Goal: Task Accomplishment & Management: Use online tool/utility

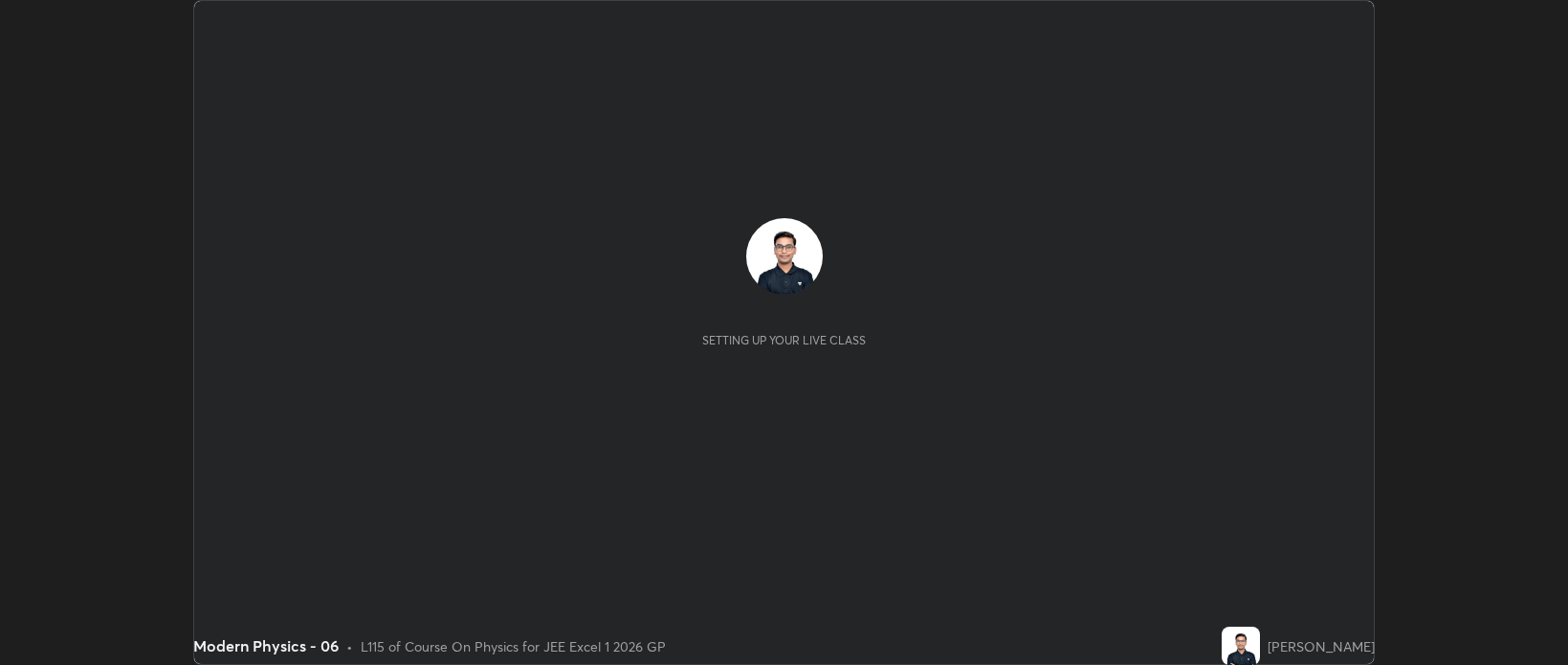
scroll to position [665, 1567]
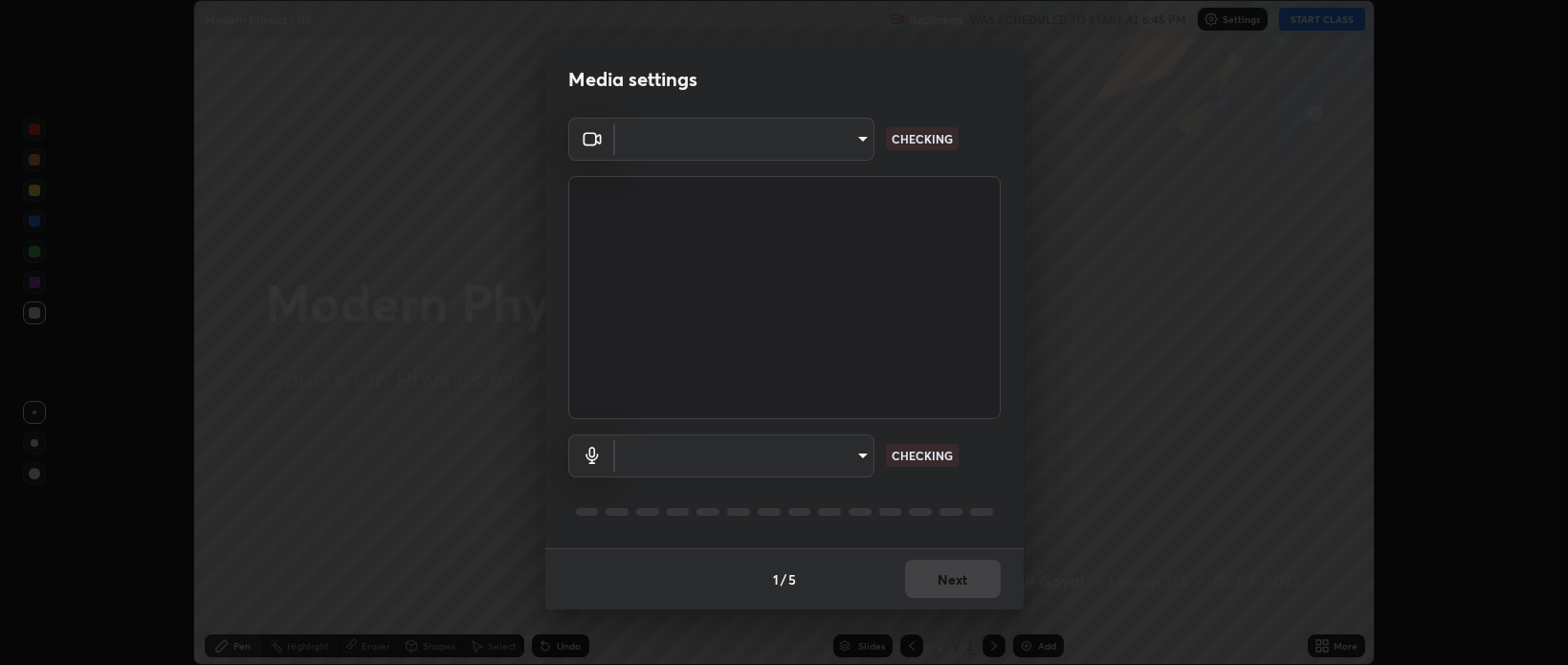
type input "bcb9d7dafccbd8d00e6ada9b6dd7e52ba20ca67bbbba0d0563dd421ab33f40a5"
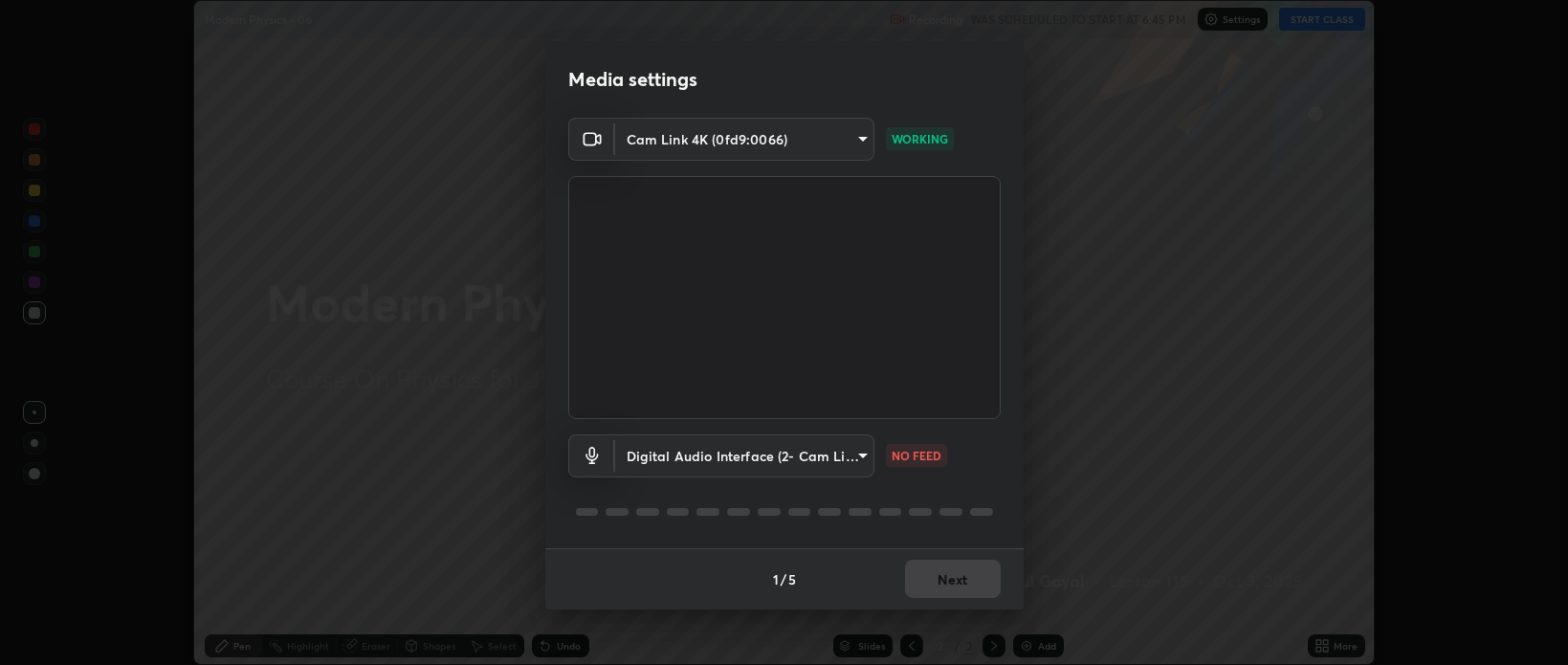
click at [722, 452] on body "Erase all Modern Physics - 06 Recording WAS SCHEDULED TO START AT 6:45 PM Setti…" at bounding box center [784, 332] width 1568 height 665
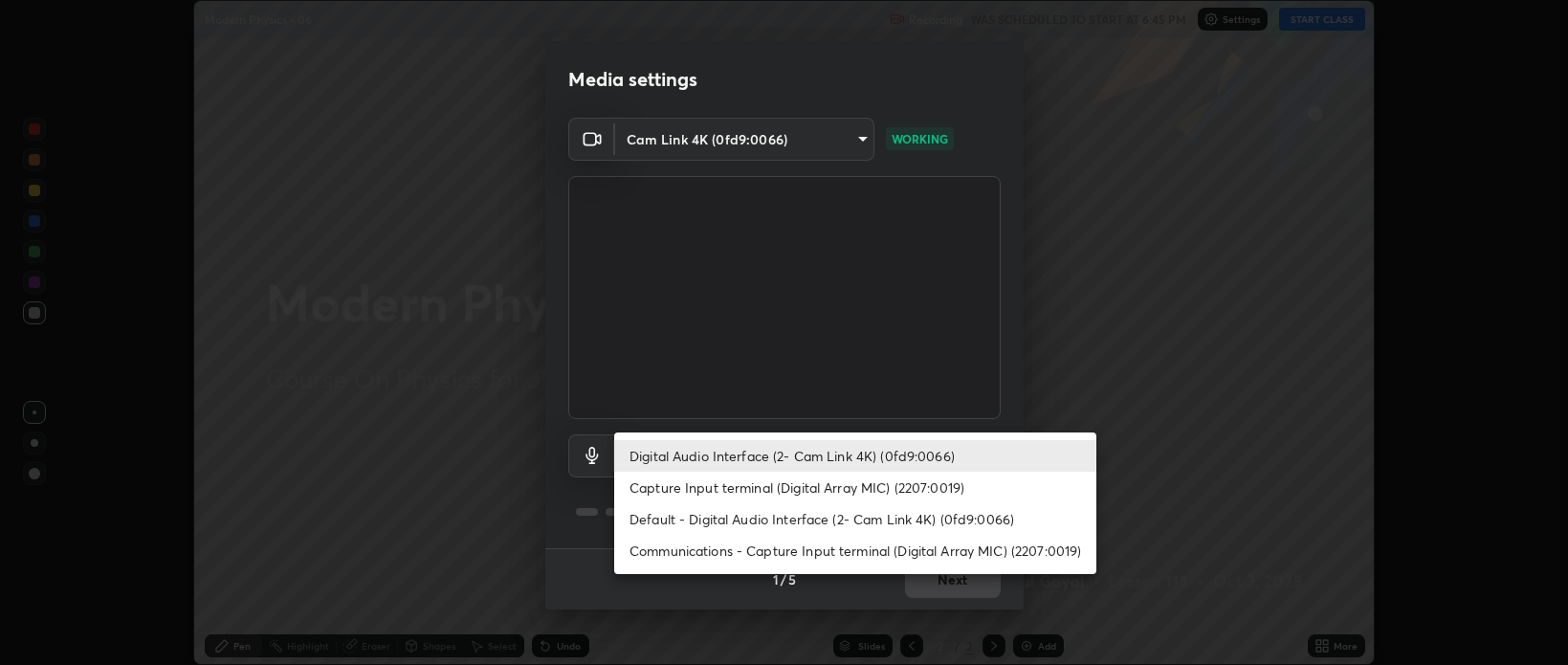
click at [695, 515] on li "Default - Digital Audio Interface (2- Cam Link 4K) (0fd9:0066)" at bounding box center [856, 519] width 483 height 32
type input "default"
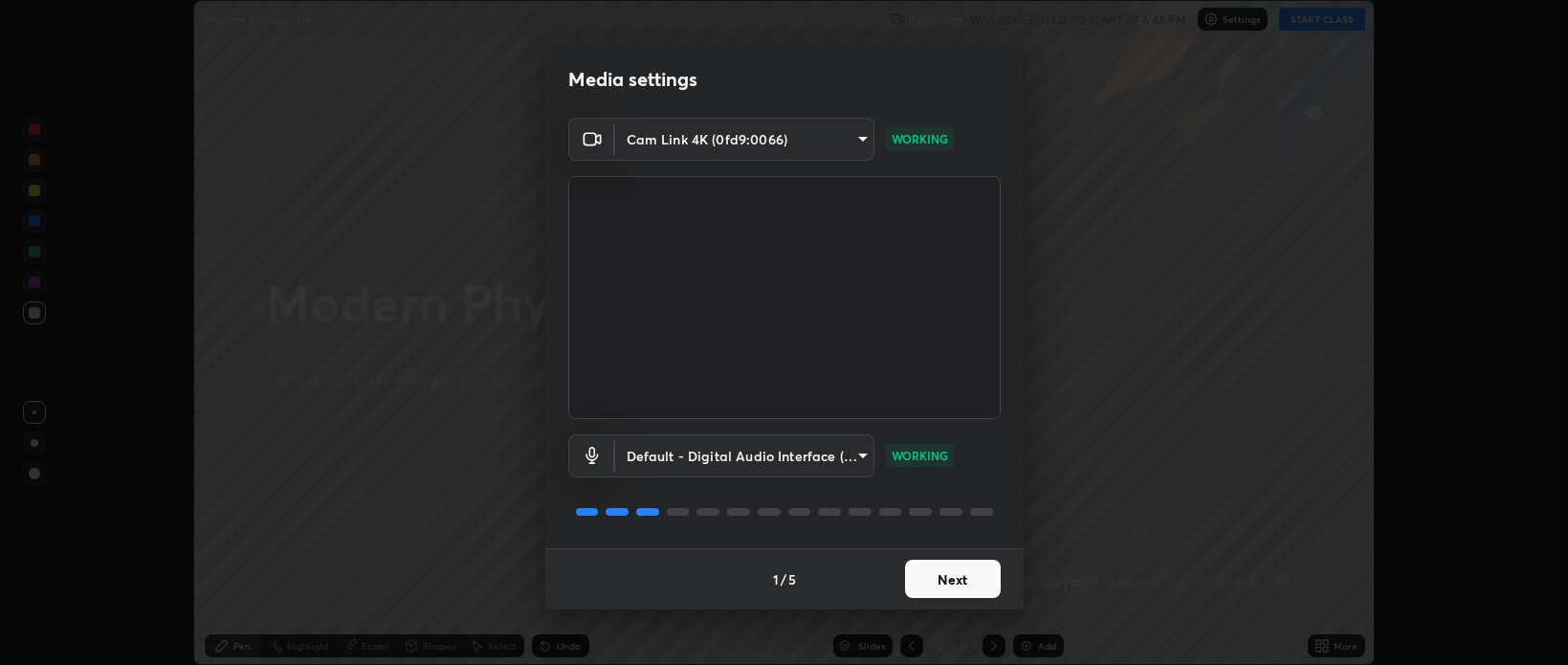
click at [958, 586] on button "Next" at bounding box center [953, 579] width 95 height 39
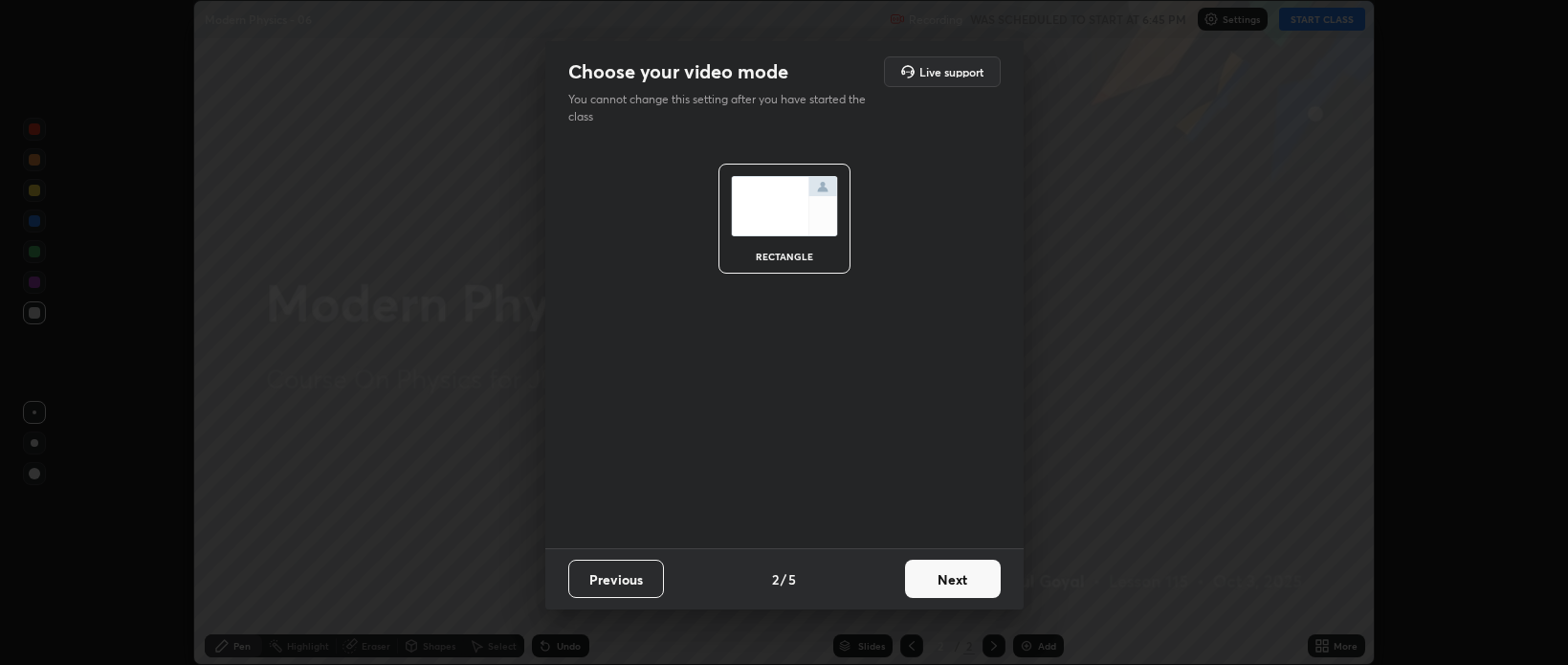
click at [950, 572] on button "Next" at bounding box center [953, 579] width 95 height 39
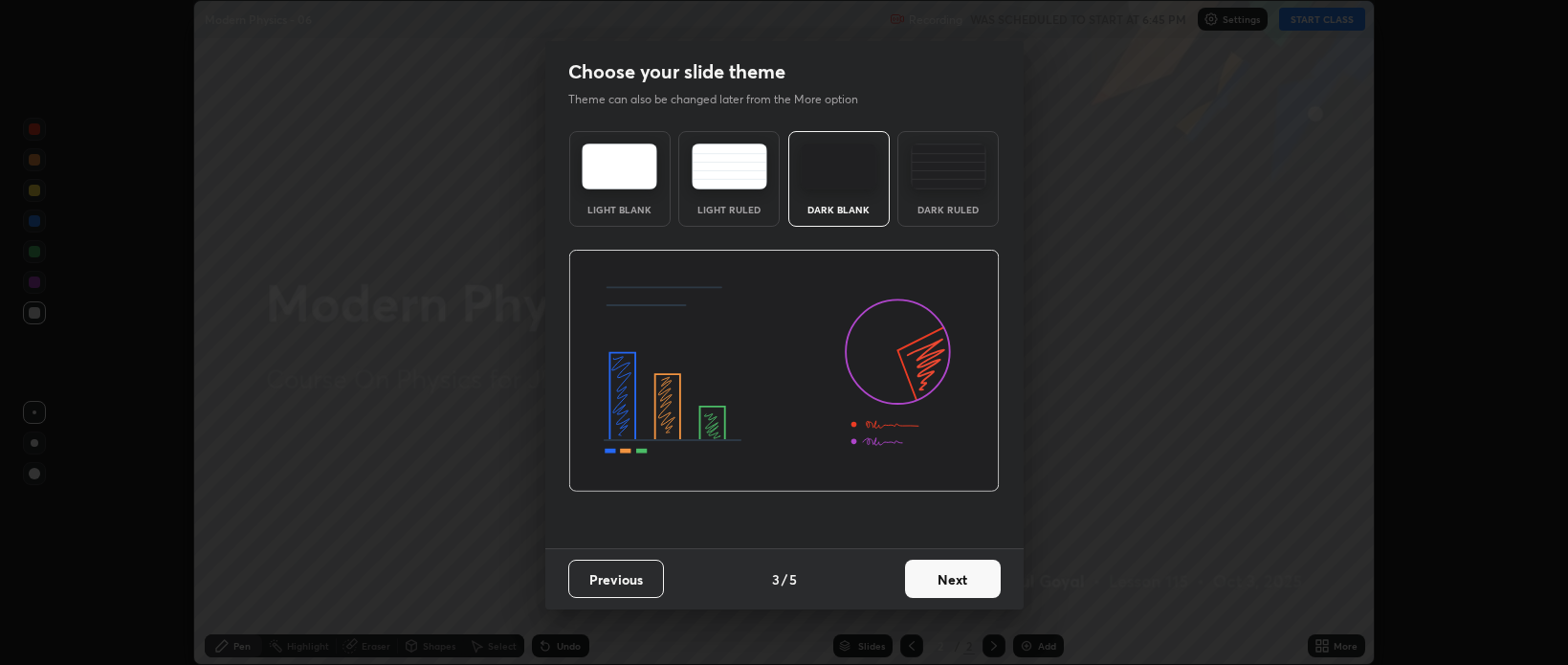
click at [970, 584] on button "Next" at bounding box center [953, 579] width 95 height 39
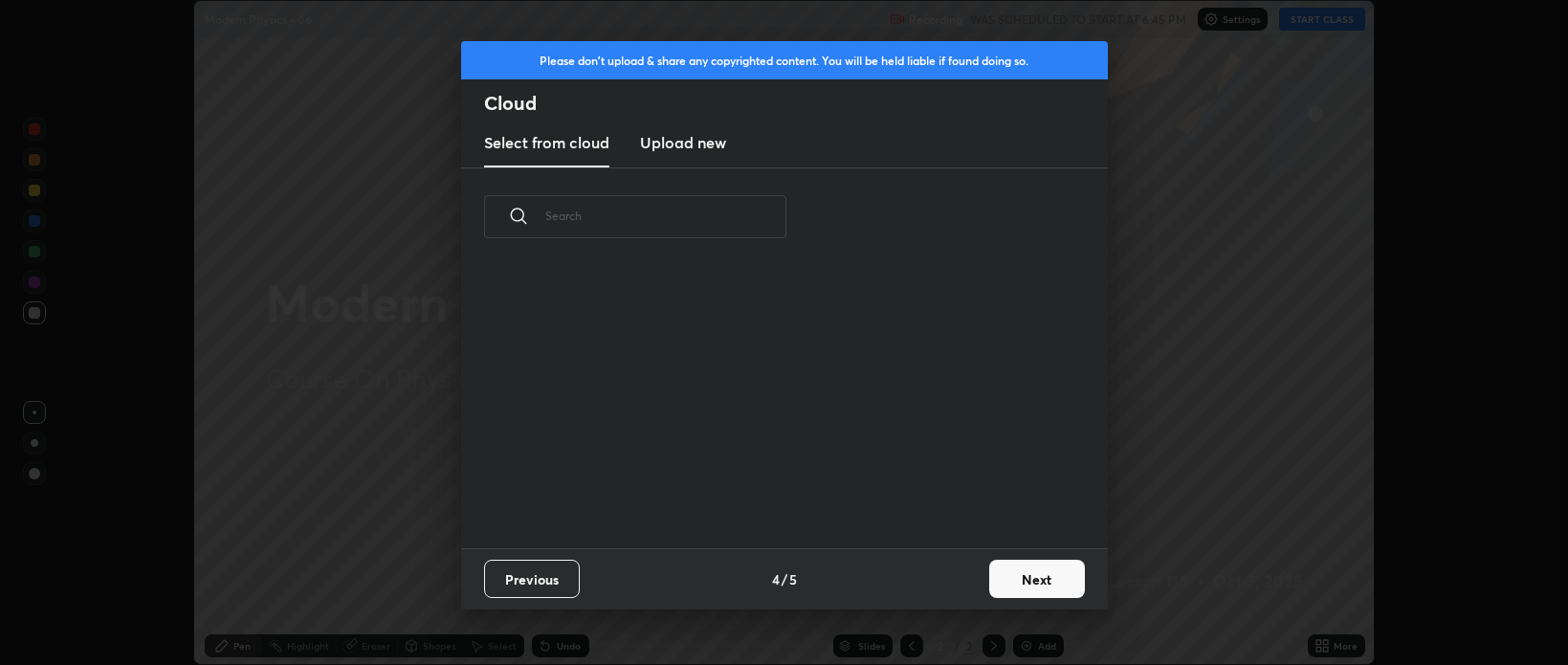
click at [996, 586] on button "Next" at bounding box center [1037, 579] width 95 height 39
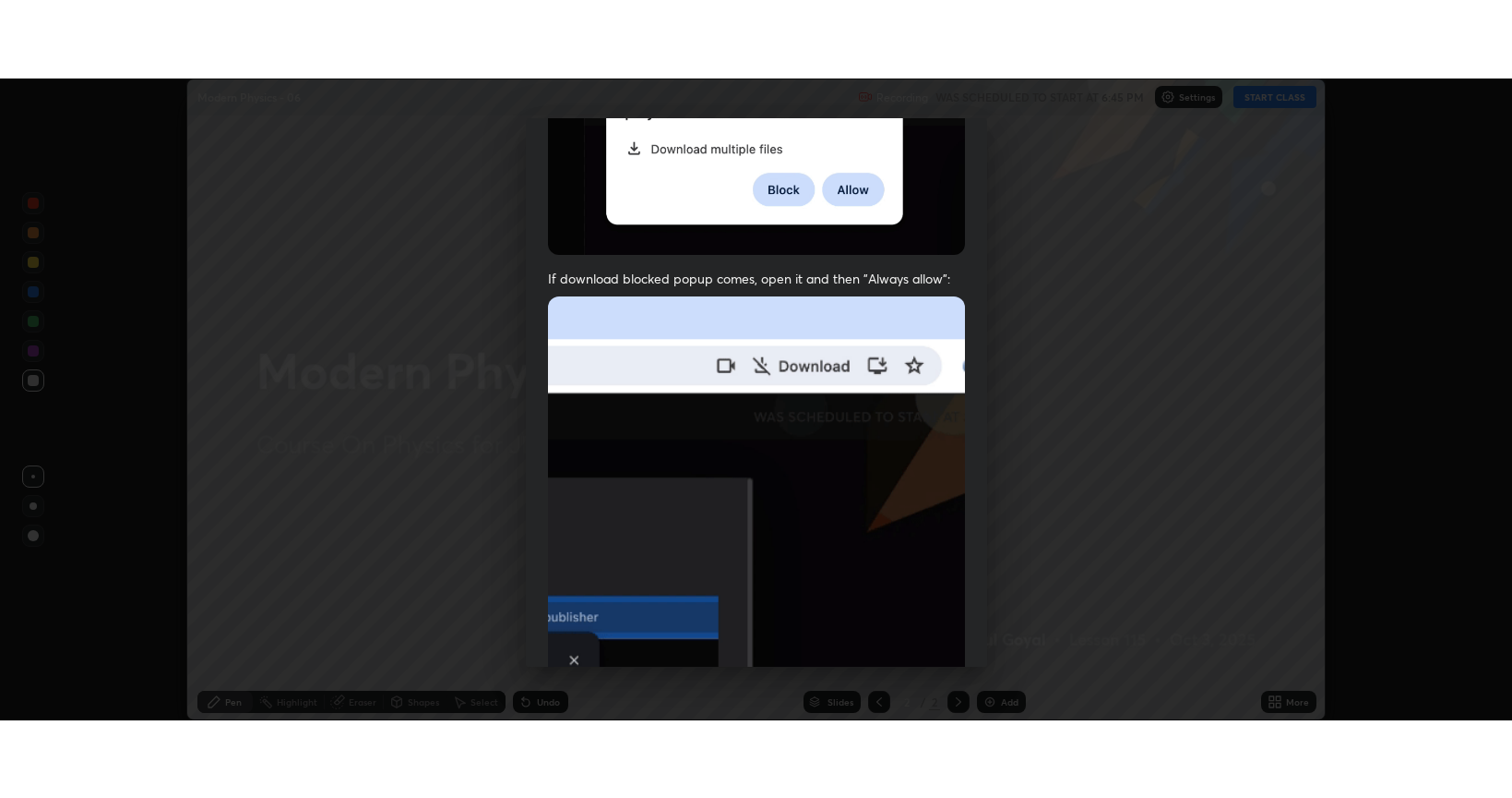
scroll to position [374, 0]
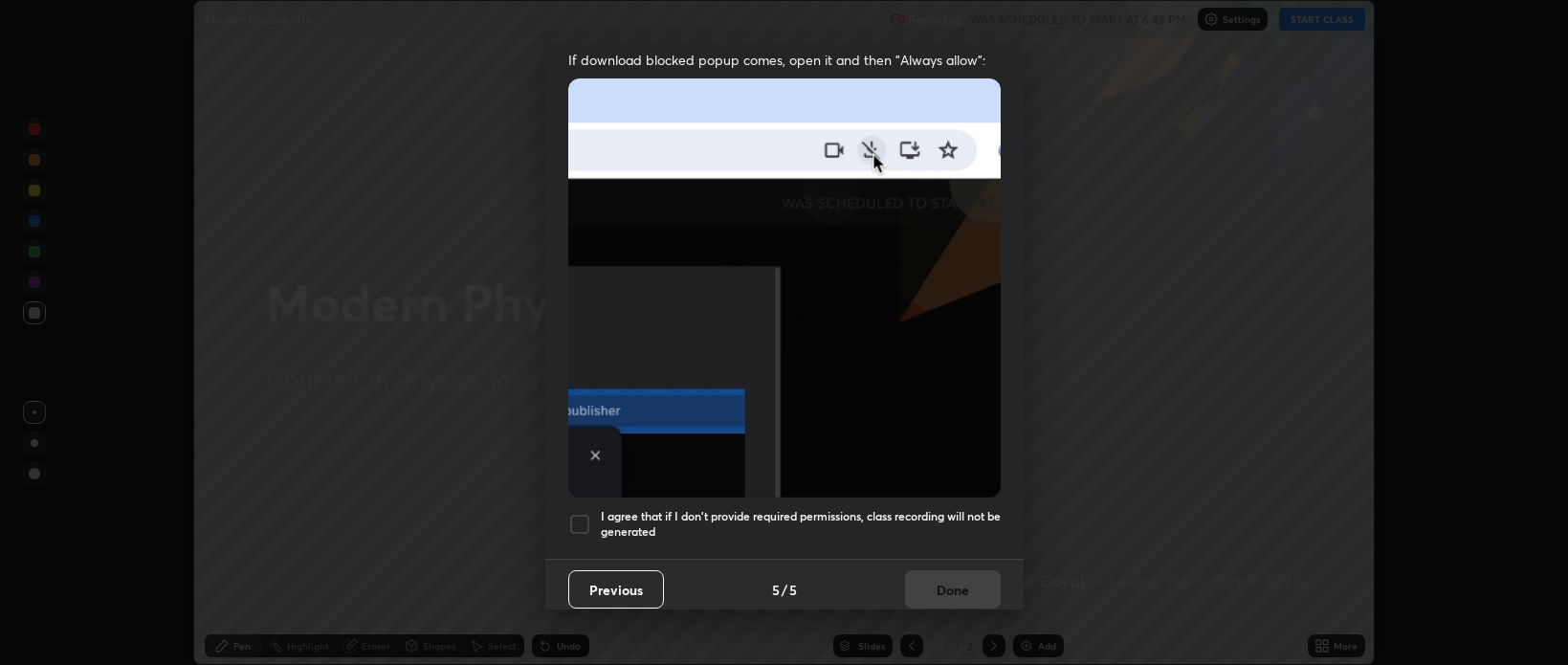
click at [918, 509] on h5 "I agree that if I don't provide required permissions, class recording will not …" at bounding box center [800, 524] width 400 height 30
click at [942, 572] on button "Done" at bounding box center [953, 589] width 95 height 39
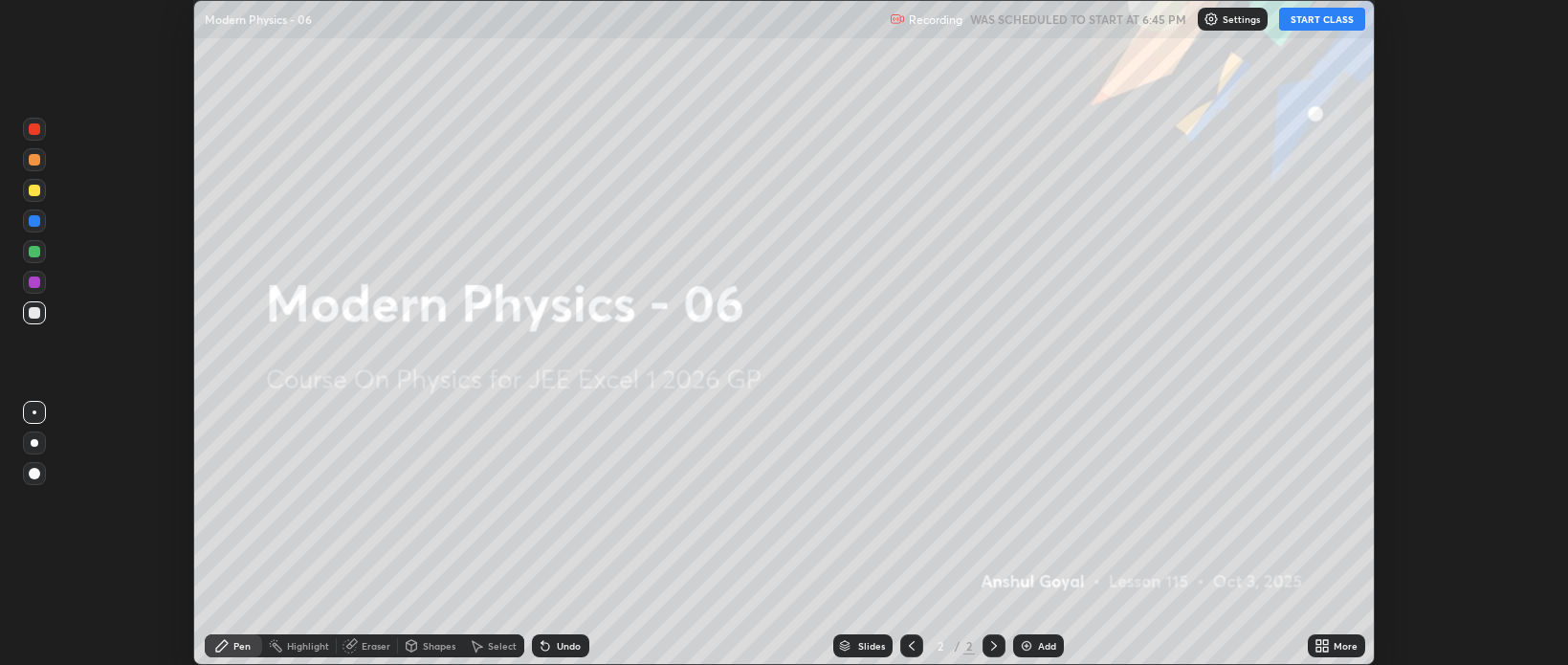
click at [1324, 643] on icon at bounding box center [1326, 642] width 5 height 5
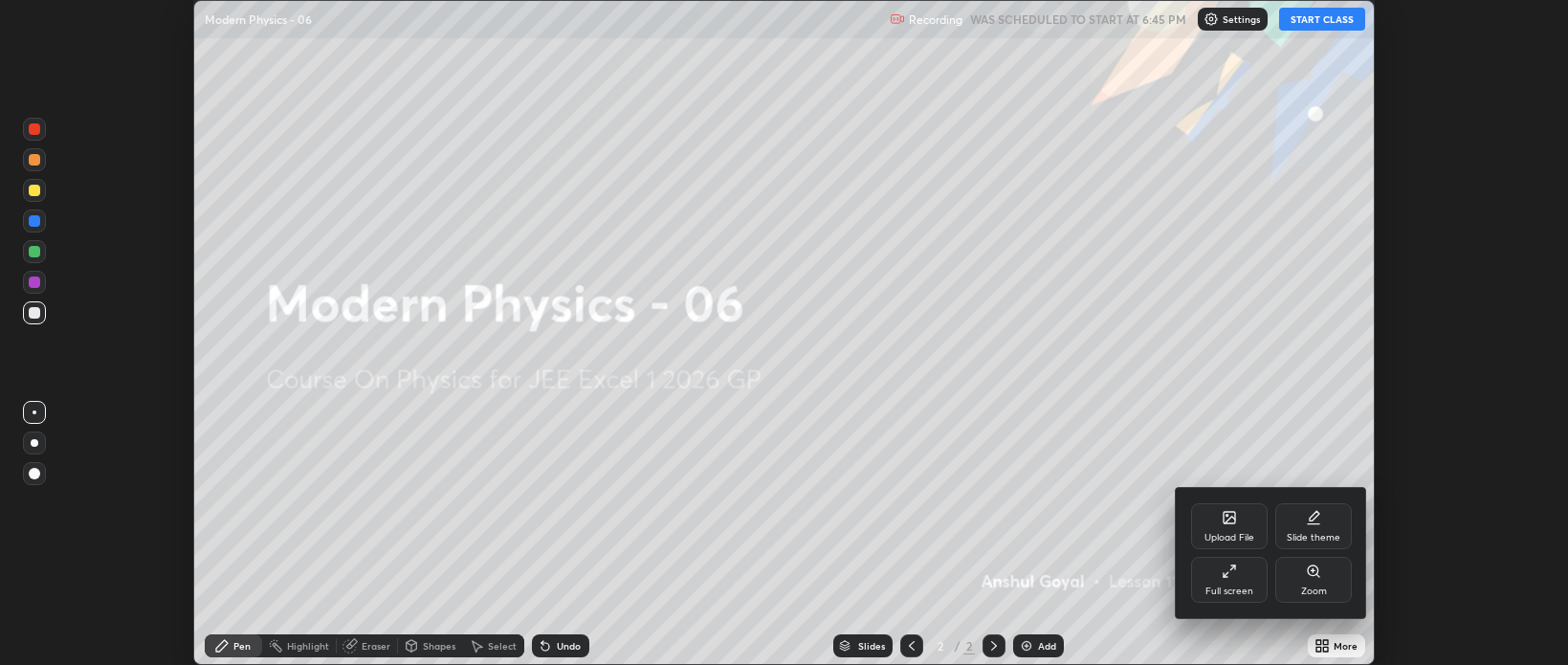
click at [1221, 587] on div "Full screen" at bounding box center [1229, 592] width 48 height 10
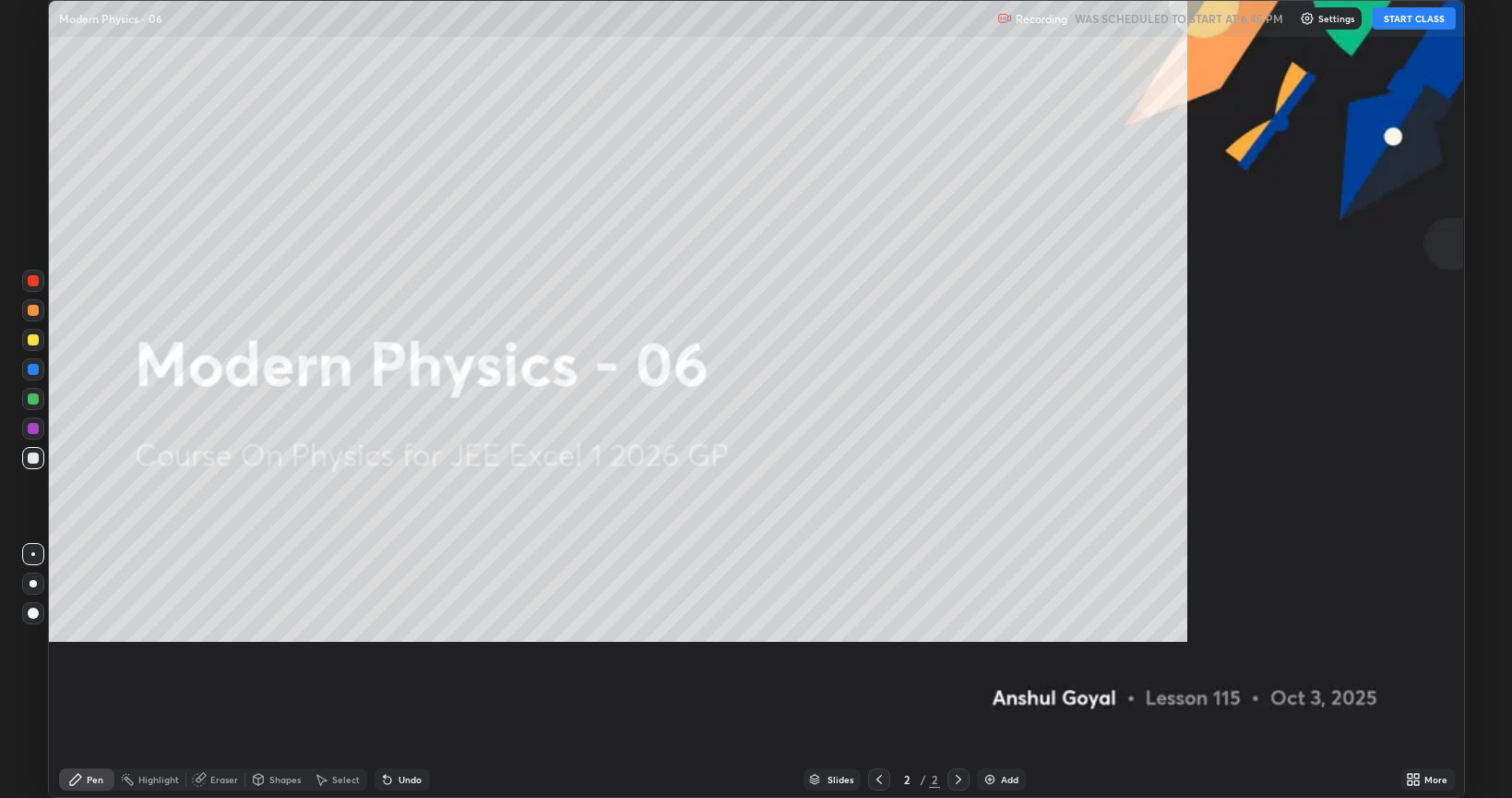
scroll to position [798, 1512]
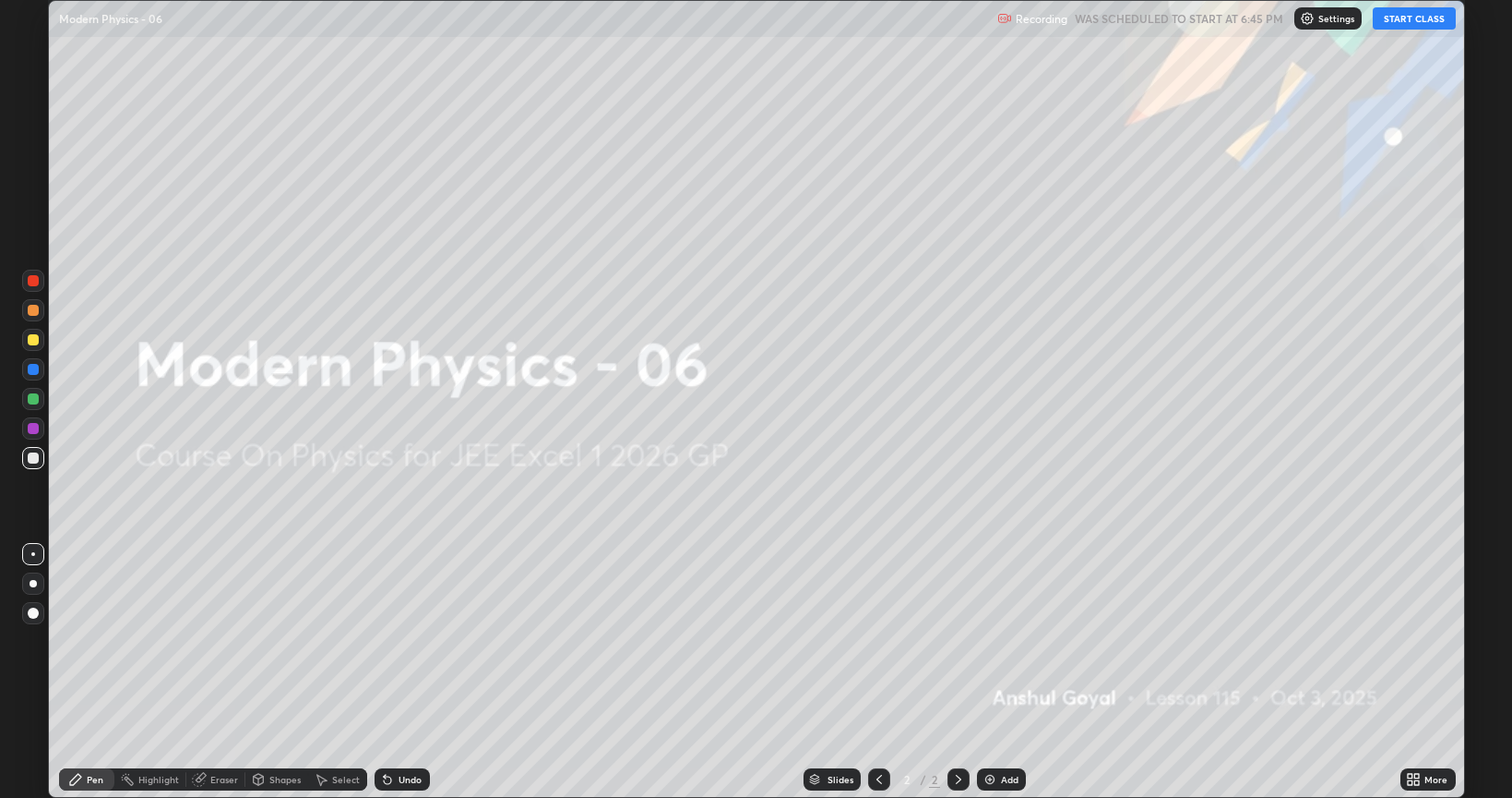
click at [1393, 24] on button "START CLASS" at bounding box center [1414, 18] width 83 height 22
click at [1007, 641] on div "Add" at bounding box center [1009, 779] width 17 height 10
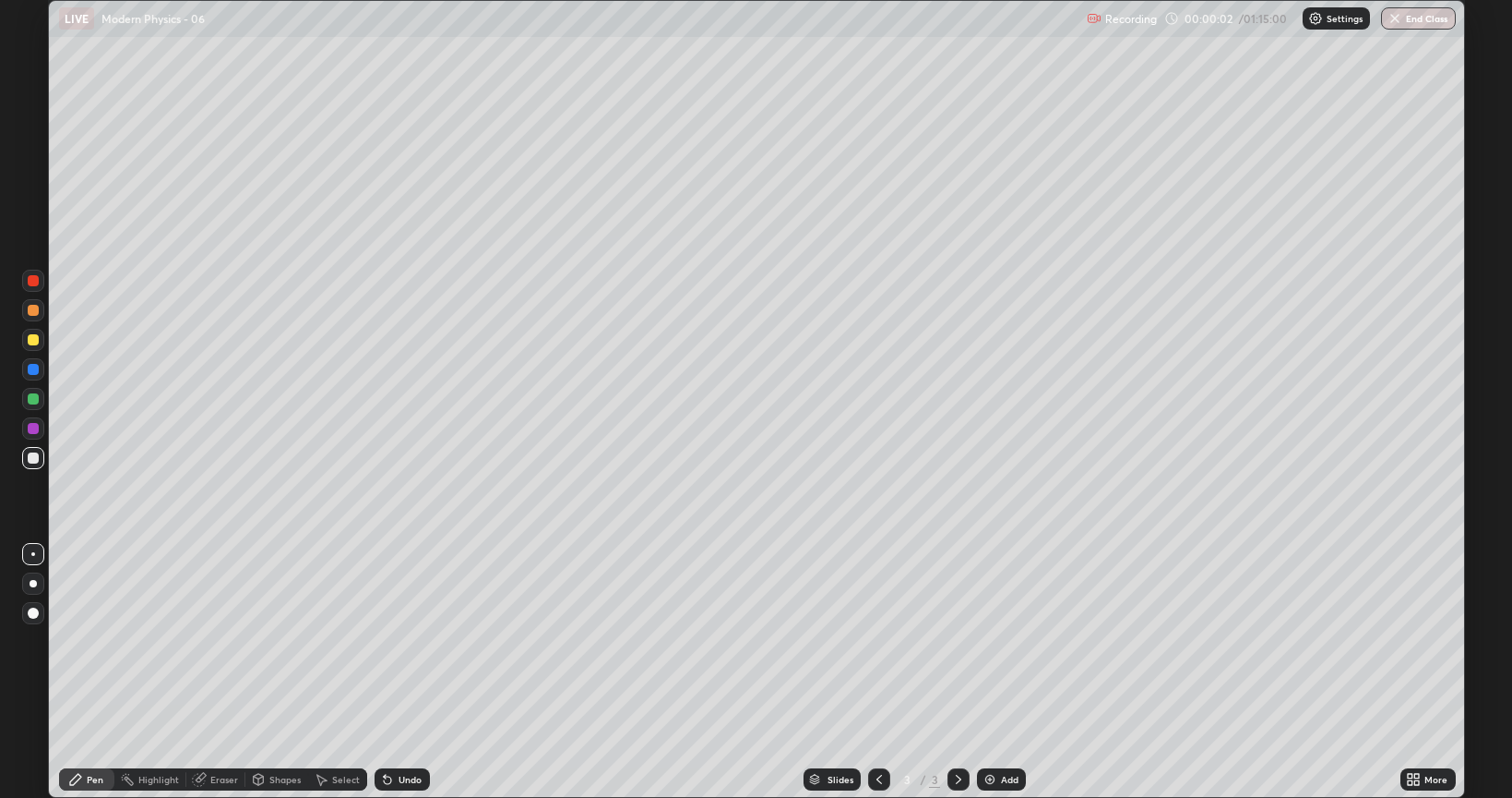
click at [34, 583] on div at bounding box center [34, 583] width 8 height 8
click at [37, 342] on div at bounding box center [34, 340] width 11 height 11
click at [36, 458] on div at bounding box center [34, 458] width 11 height 11
click at [238, 641] on div "Eraser" at bounding box center [216, 779] width 59 height 22
click at [94, 641] on div "Pen" at bounding box center [95, 779] width 16 height 10
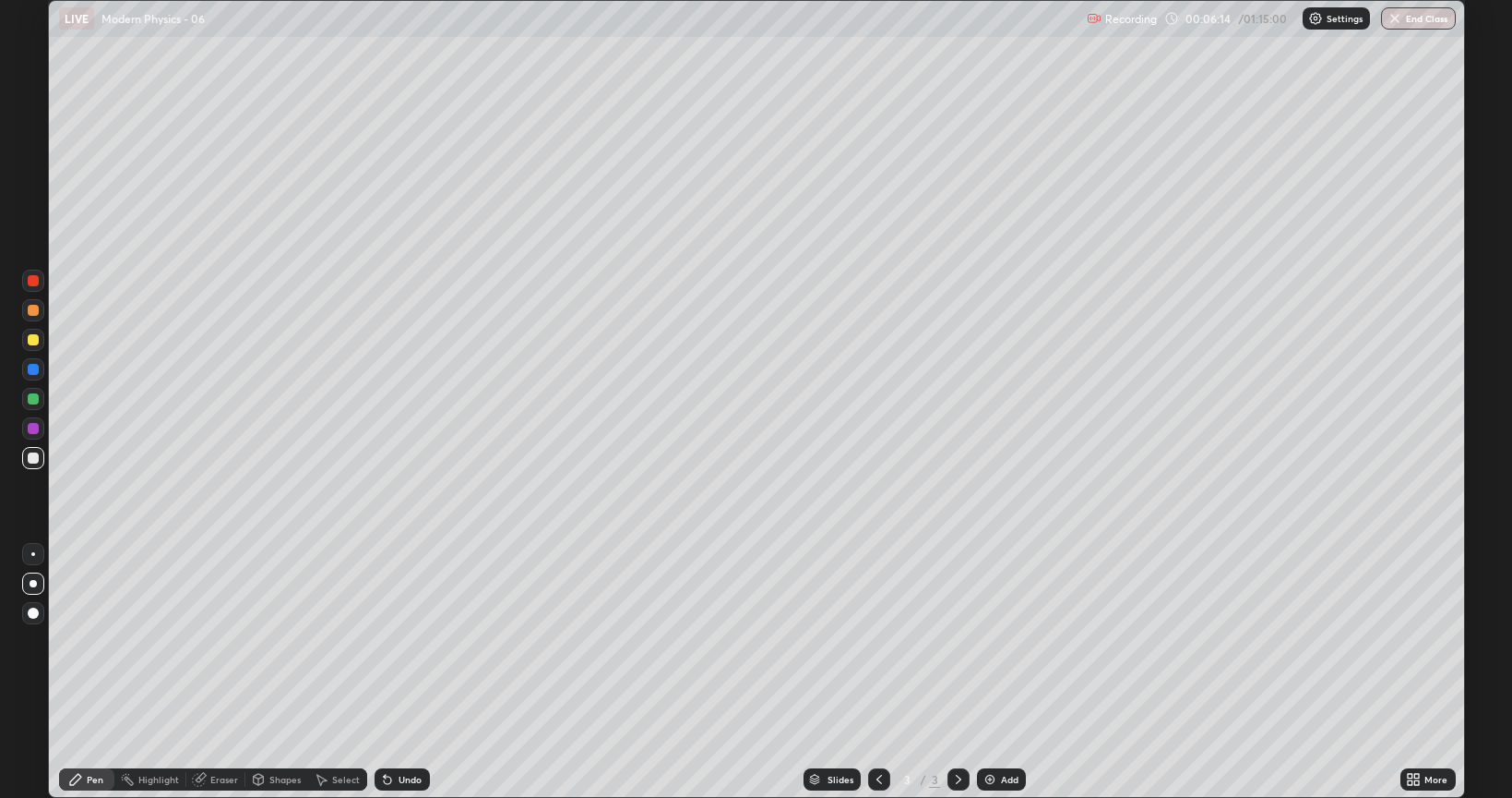
click at [217, 641] on div "Eraser" at bounding box center [224, 779] width 28 height 10
click at [997, 641] on div "Add" at bounding box center [1001, 779] width 49 height 22
click at [94, 641] on div "Pen" at bounding box center [95, 779] width 16 height 10
click at [30, 404] on div at bounding box center [33, 399] width 22 height 22
click at [34, 428] on div at bounding box center [34, 428] width 11 height 11
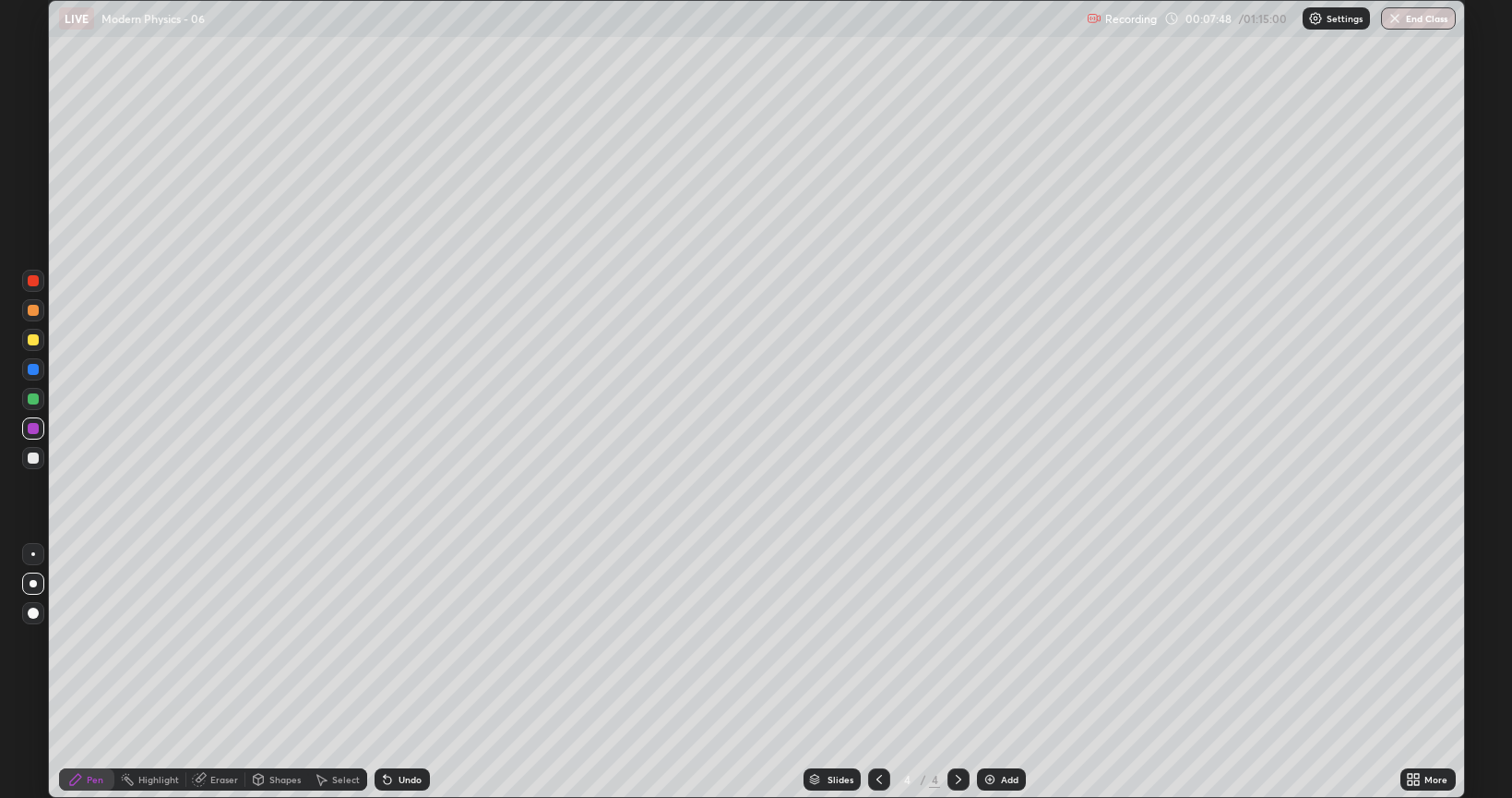
click at [34, 371] on div at bounding box center [34, 370] width 11 height 11
click at [216, 641] on div "Eraser" at bounding box center [224, 779] width 28 height 10
click at [77, 641] on icon at bounding box center [76, 779] width 11 height 11
click at [33, 347] on div at bounding box center [33, 339] width 22 height 22
click at [38, 452] on div at bounding box center [33, 457] width 22 height 22
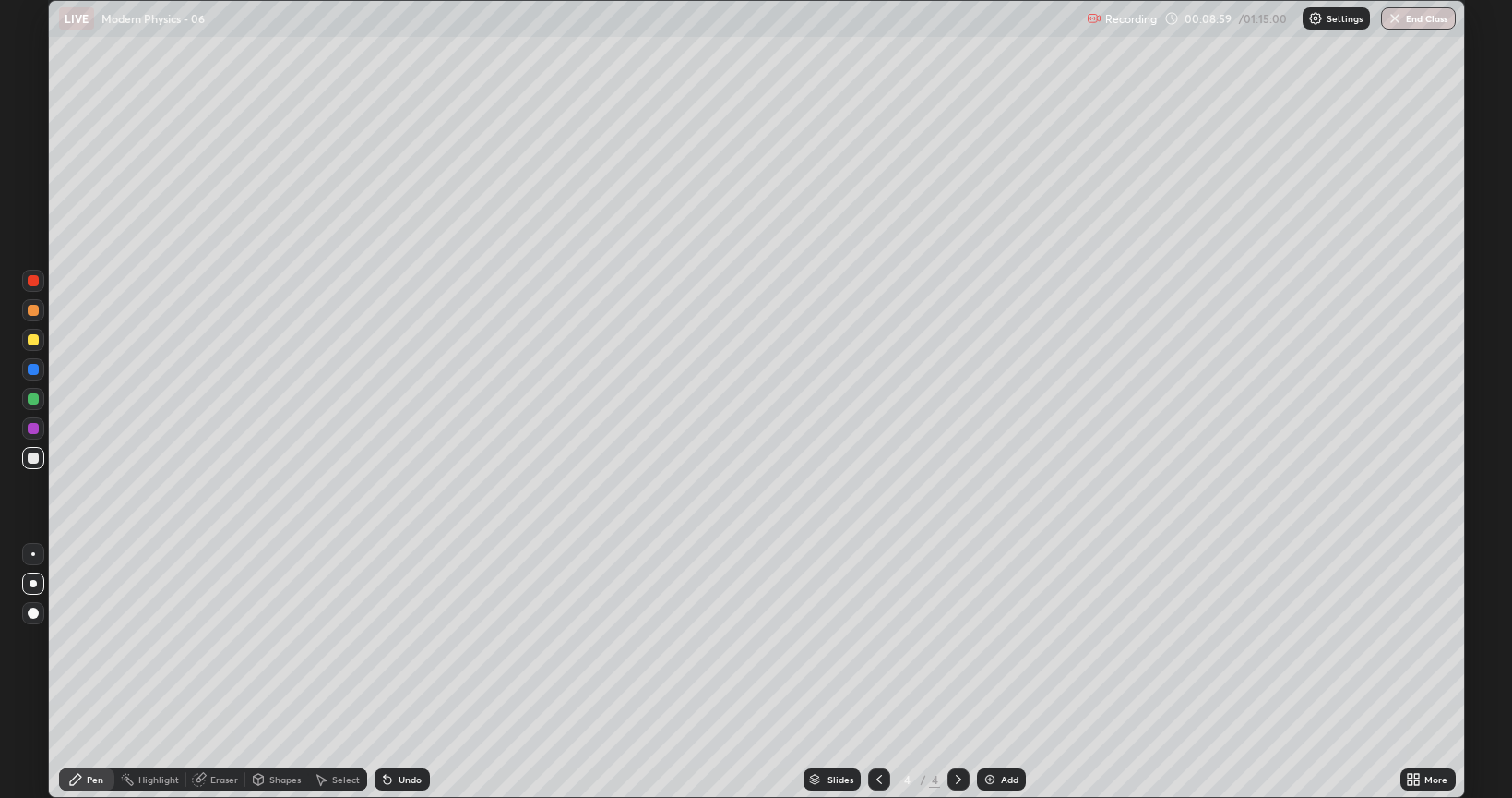
click at [34, 342] on div at bounding box center [34, 340] width 11 height 11
click at [39, 370] on div at bounding box center [33, 369] width 22 height 22
click at [37, 343] on div at bounding box center [34, 340] width 11 height 11
click at [215, 641] on div "Eraser" at bounding box center [224, 779] width 28 height 10
click at [78, 641] on div "Pen" at bounding box center [87, 779] width 56 height 22
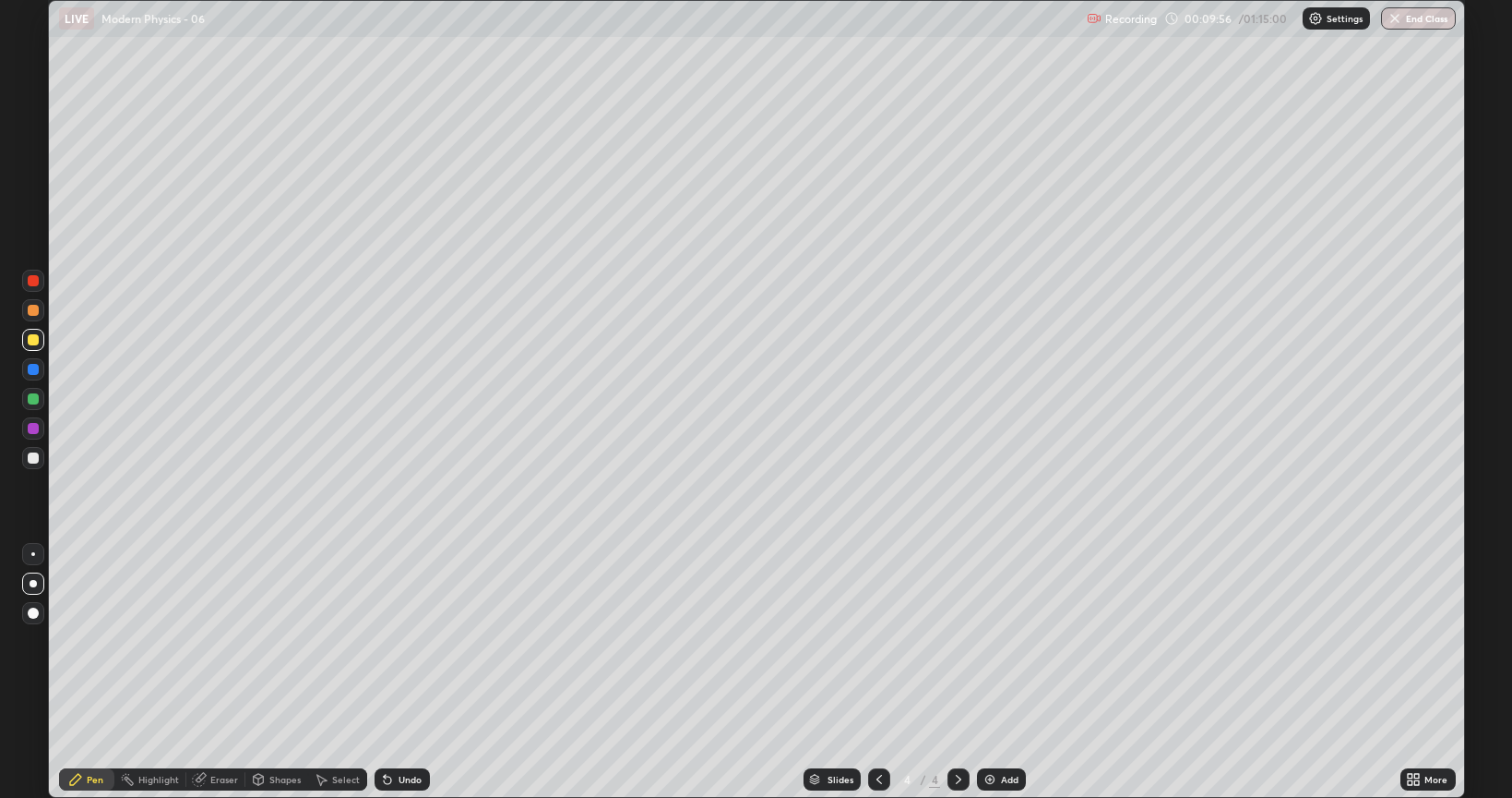
click at [35, 303] on div at bounding box center [33, 309] width 22 height 22
click at [33, 347] on div at bounding box center [33, 339] width 22 height 22
click at [228, 641] on div "Eraser" at bounding box center [216, 779] width 59 height 37
click at [398, 641] on div "Undo" at bounding box center [402, 779] width 56 height 22
click at [411, 641] on div "Undo" at bounding box center [410, 779] width 23 height 10
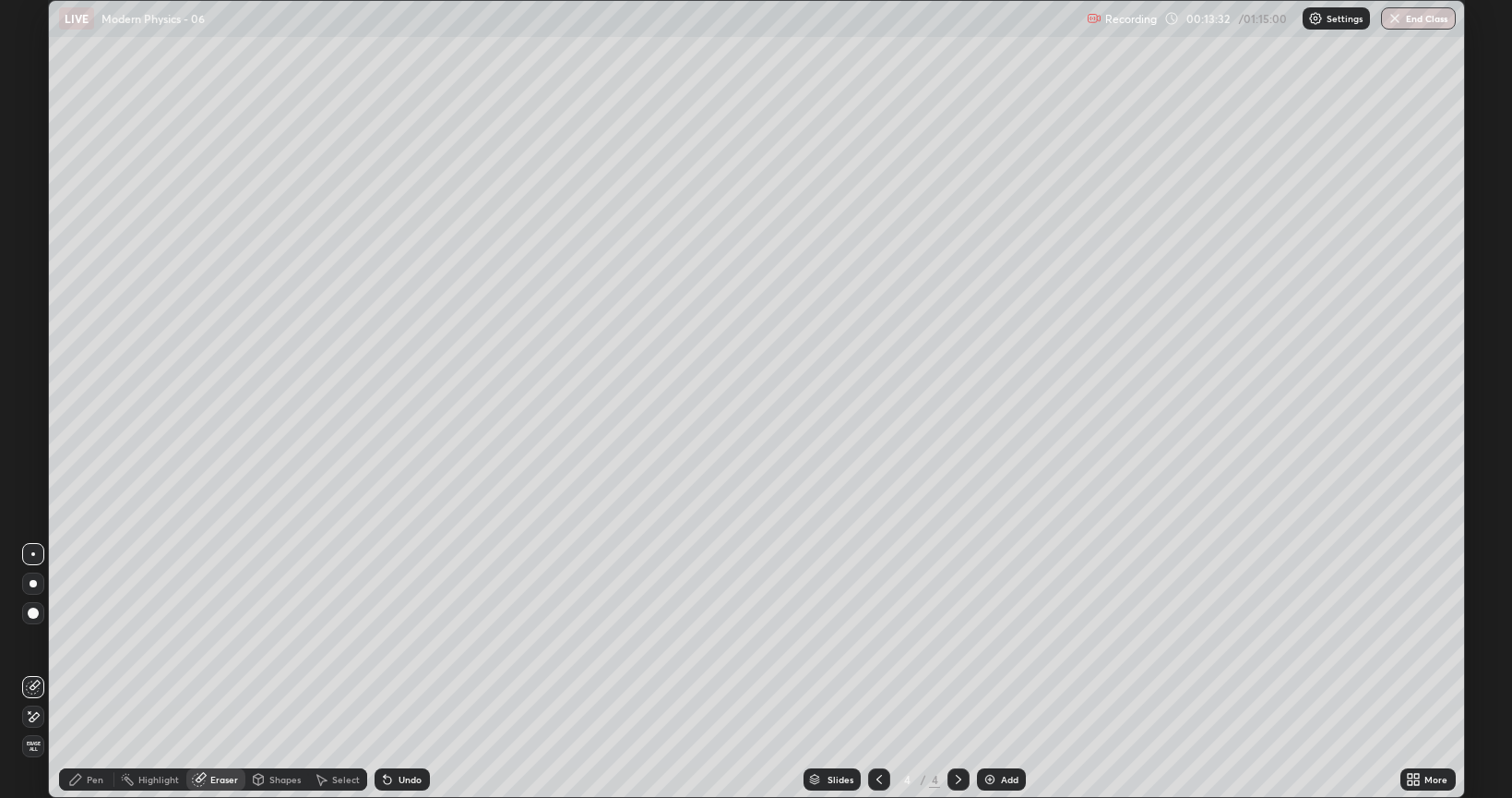
click at [407, 641] on div "Undo" at bounding box center [402, 779] width 56 height 22
click at [87, 641] on div "Pen" at bounding box center [87, 779] width 56 height 22
click at [208, 641] on div "Eraser" at bounding box center [216, 779] width 59 height 22
click at [76, 641] on icon at bounding box center [75, 779] width 14 height 14
click at [392, 641] on icon at bounding box center [387, 779] width 14 height 14
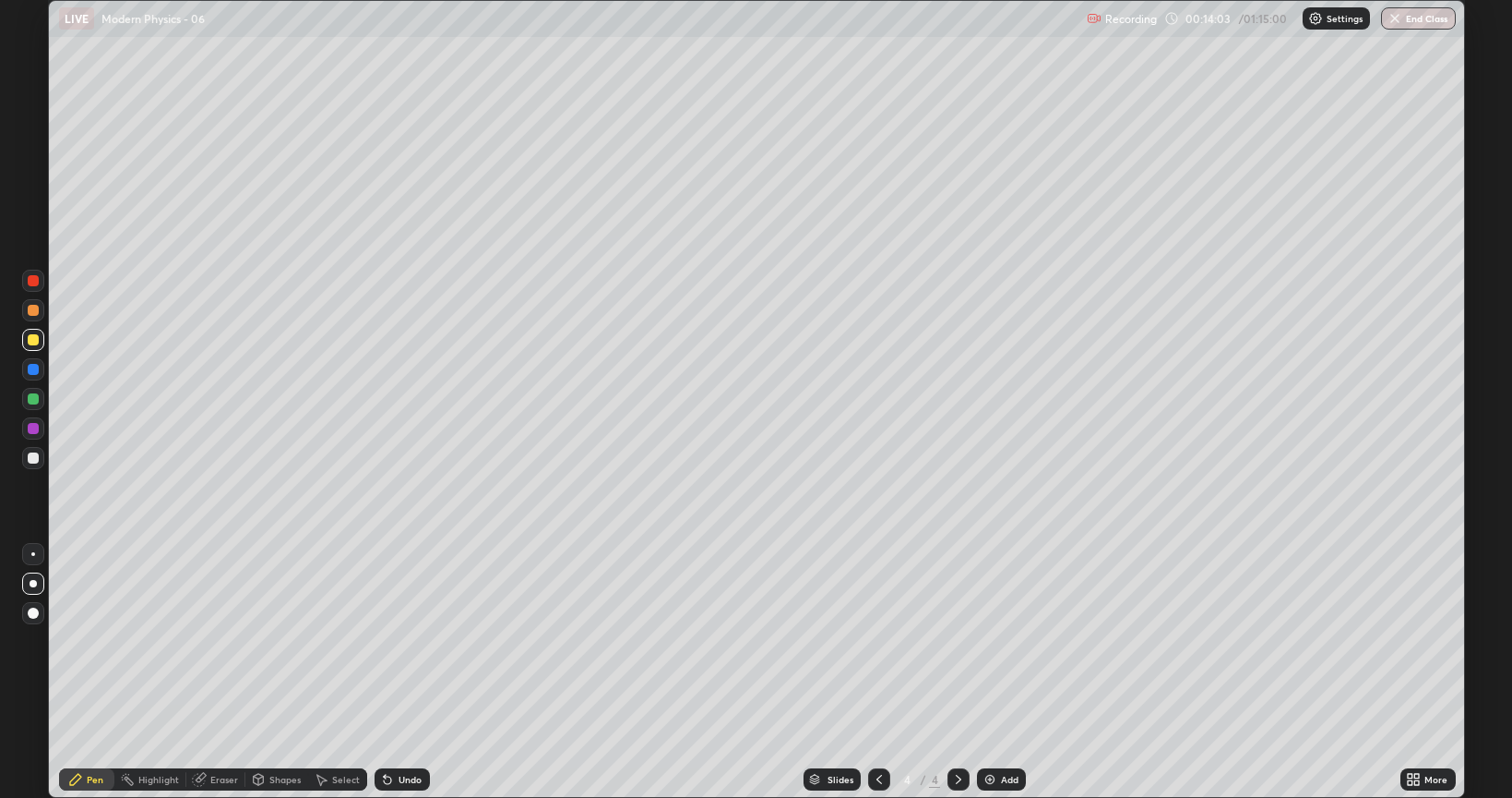
click at [396, 641] on div "Undo" at bounding box center [402, 779] width 56 height 22
click at [878, 641] on icon at bounding box center [879, 779] width 14 height 14
click at [204, 641] on icon at bounding box center [198, 779] width 14 height 14
click at [79, 641] on div "Pen" at bounding box center [87, 779] width 56 height 22
click at [956, 641] on icon at bounding box center [958, 779] width 14 height 14
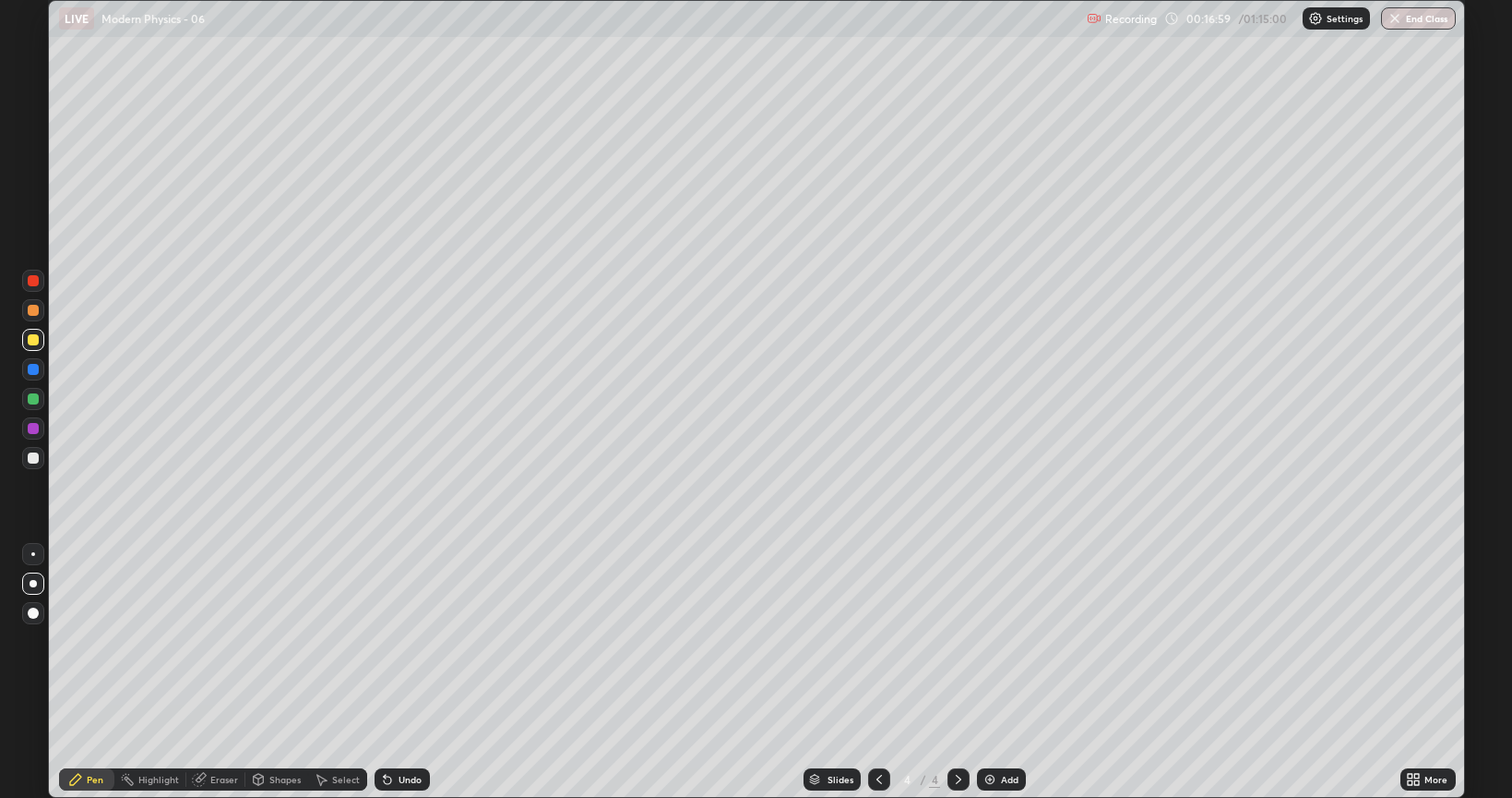
click at [877, 641] on icon at bounding box center [879, 779] width 14 height 14
click at [957, 641] on icon at bounding box center [958, 779] width 14 height 14
click at [1004, 641] on div "Add" at bounding box center [1009, 779] width 17 height 10
click at [410, 641] on div "Undo" at bounding box center [410, 779] width 23 height 10
click at [399, 641] on div "Undo" at bounding box center [410, 779] width 23 height 10
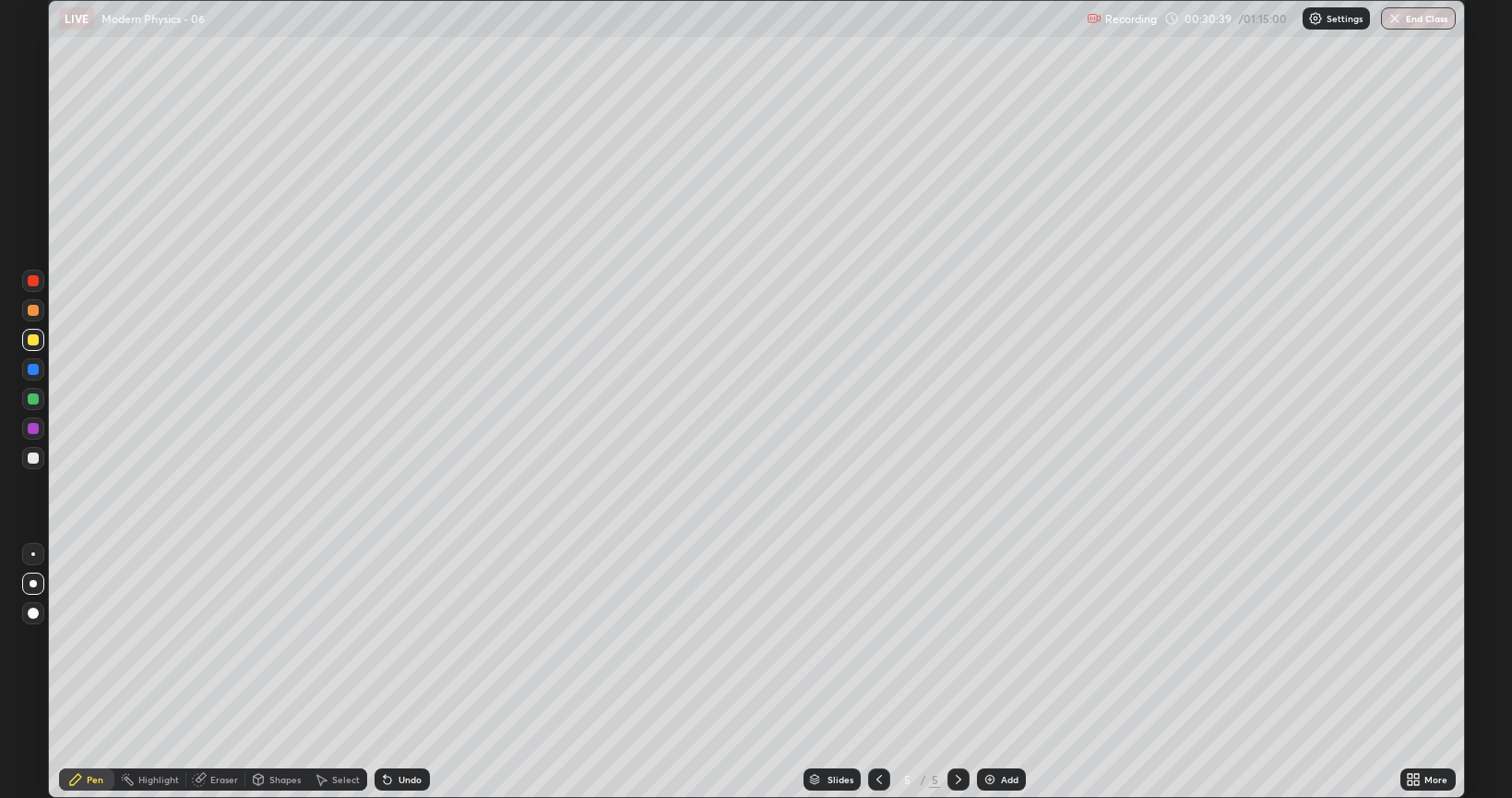
click at [28, 462] on div at bounding box center [33, 457] width 22 height 22
click at [403, 641] on div "Undo" at bounding box center [410, 779] width 23 height 10
click at [30, 280] on div at bounding box center [34, 281] width 11 height 11
click at [34, 310] on div at bounding box center [34, 310] width 11 height 11
click at [874, 641] on div at bounding box center [879, 779] width 22 height 22
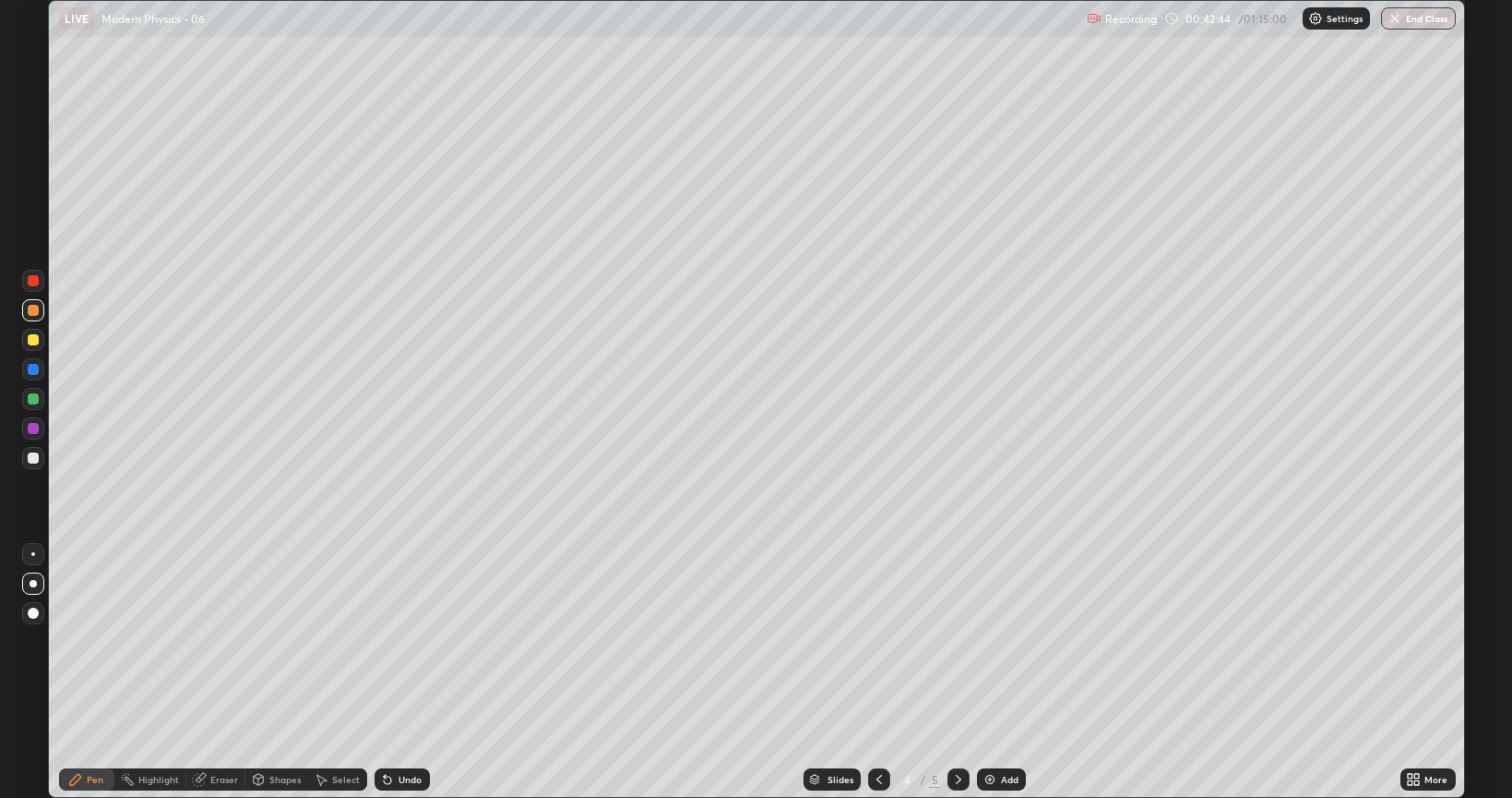
click at [885, 641] on div at bounding box center [879, 779] width 22 height 22
click at [872, 641] on icon at bounding box center [879, 779] width 14 height 14
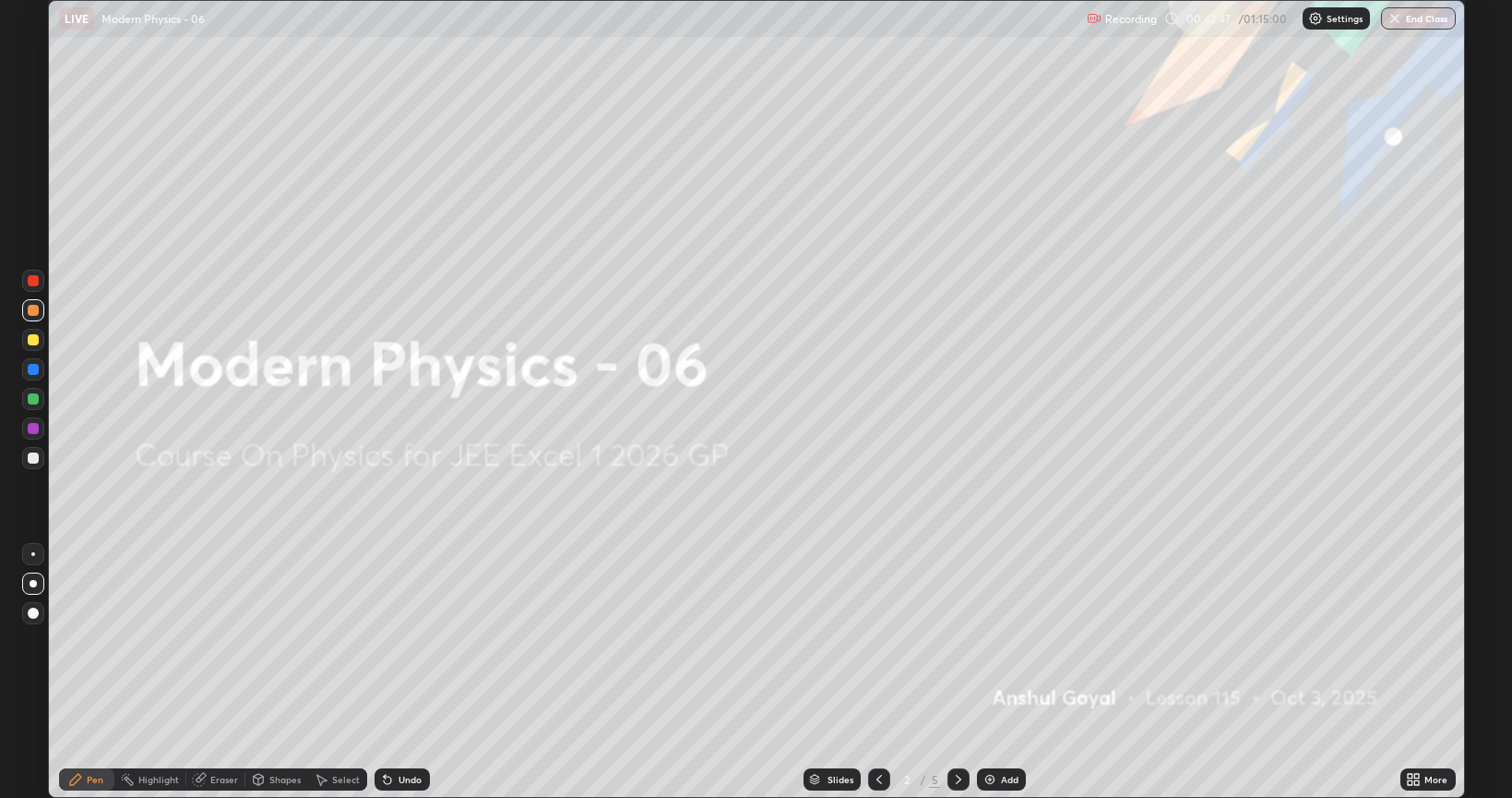
click at [959, 641] on div at bounding box center [959, 779] width 22 height 37
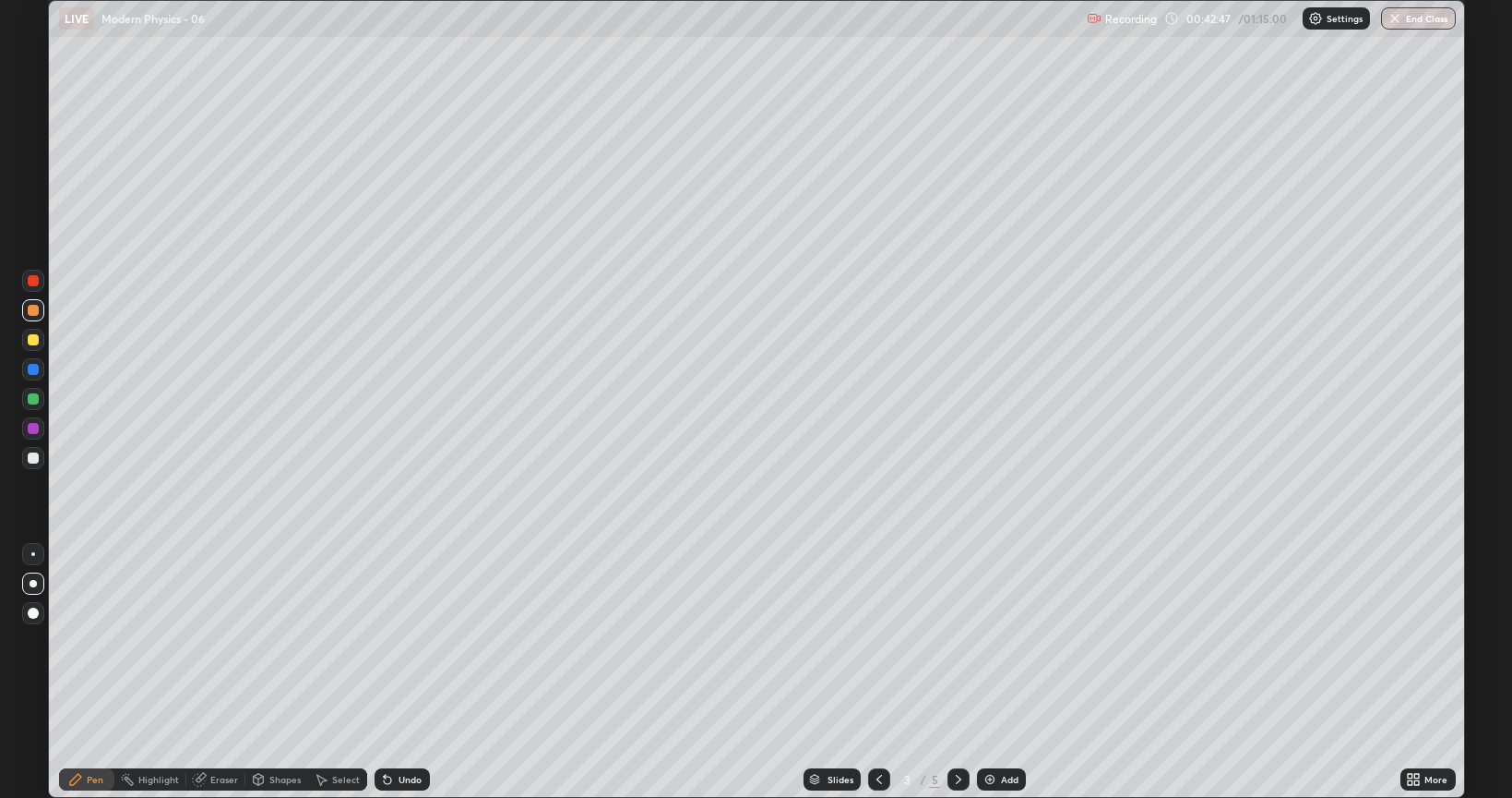
click at [957, 641] on icon at bounding box center [958, 779] width 14 height 14
click at [953, 641] on icon at bounding box center [958, 779] width 14 height 14
click at [875, 641] on div at bounding box center [879, 779] width 22 height 22
click at [32, 283] on div at bounding box center [34, 281] width 11 height 11
click at [957, 641] on icon at bounding box center [958, 779] width 14 height 14
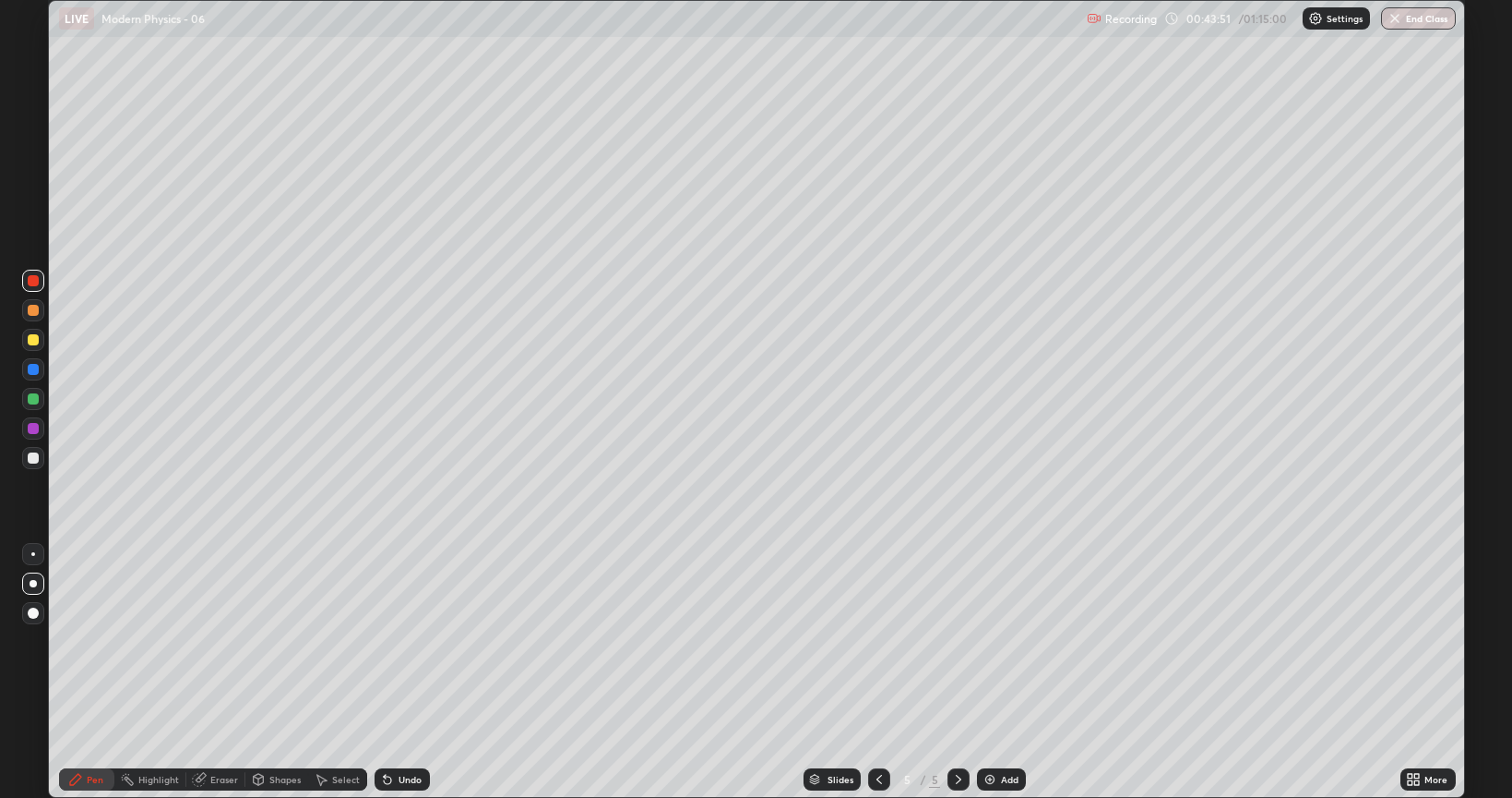
click at [983, 641] on img at bounding box center [989, 779] width 14 height 14
click at [29, 467] on div at bounding box center [33, 457] width 22 height 22
click at [877, 641] on icon at bounding box center [879, 779] width 14 height 14
click at [41, 285] on div at bounding box center [33, 280] width 22 height 22
click at [992, 641] on img at bounding box center [989, 779] width 14 height 14
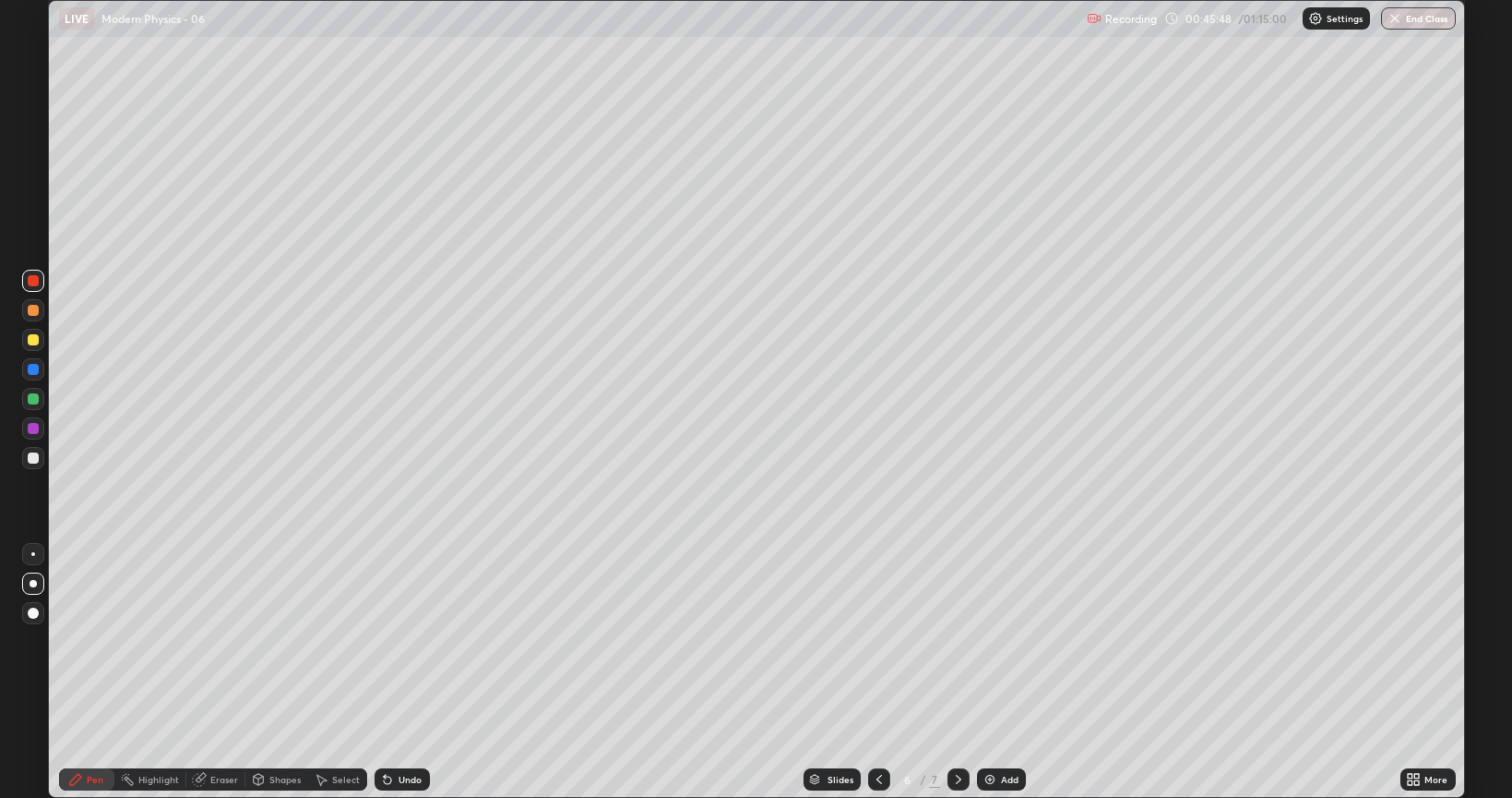
click at [35, 462] on div at bounding box center [34, 458] width 11 height 11
click at [33, 342] on div at bounding box center [34, 340] width 11 height 11
click at [217, 641] on div "Eraser" at bounding box center [224, 779] width 28 height 10
click at [34, 581] on div at bounding box center [34, 583] width 8 height 8
click at [37, 641] on icon at bounding box center [34, 717] width 11 height 10
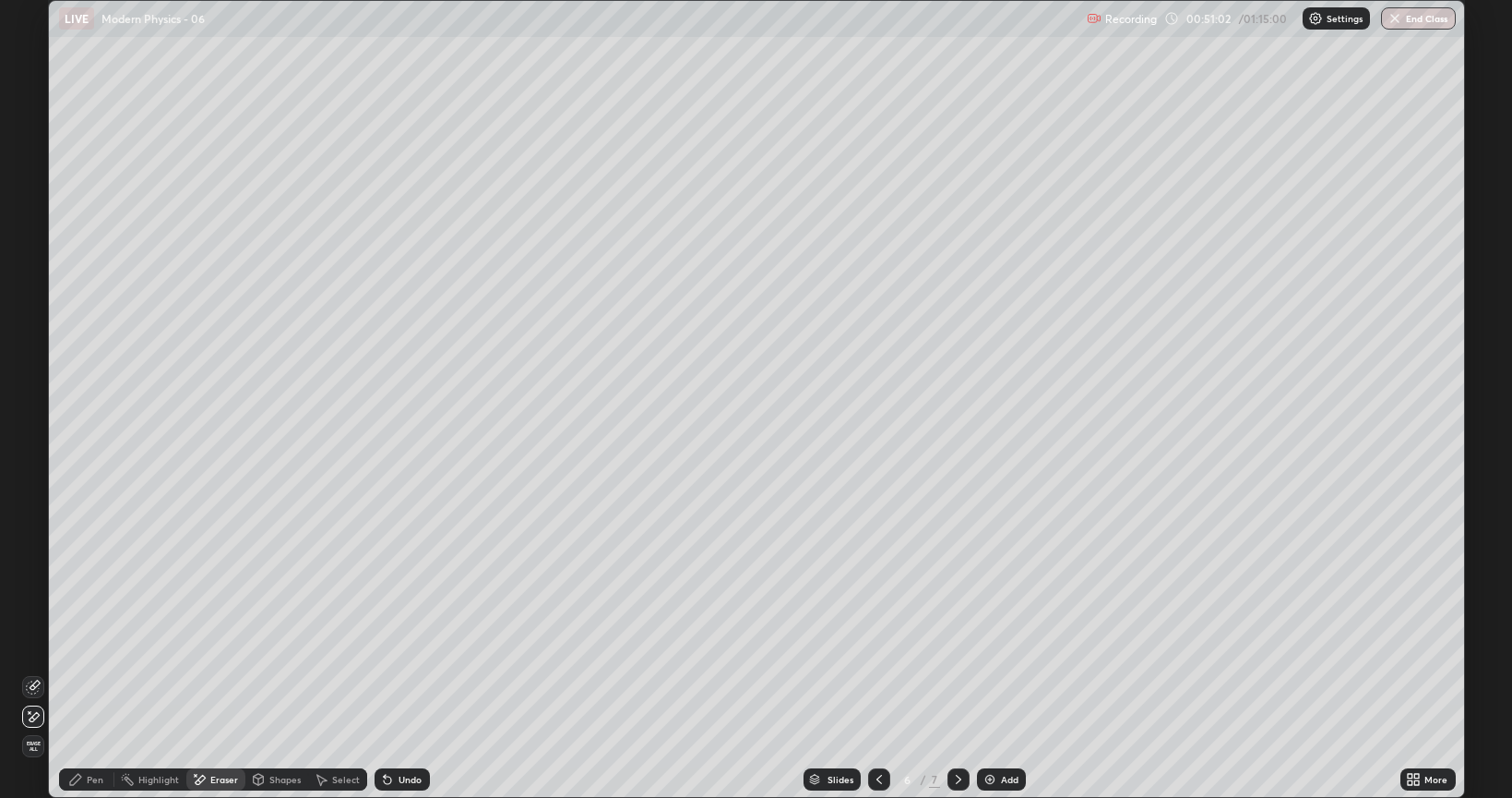
click at [79, 641] on icon at bounding box center [75, 779] width 14 height 14
click at [992, 641] on img at bounding box center [989, 779] width 14 height 14
click at [42, 459] on div at bounding box center [33, 457] width 22 height 22
click at [392, 641] on icon at bounding box center [387, 779] width 14 height 14
click at [879, 641] on icon at bounding box center [879, 779] width 14 height 14
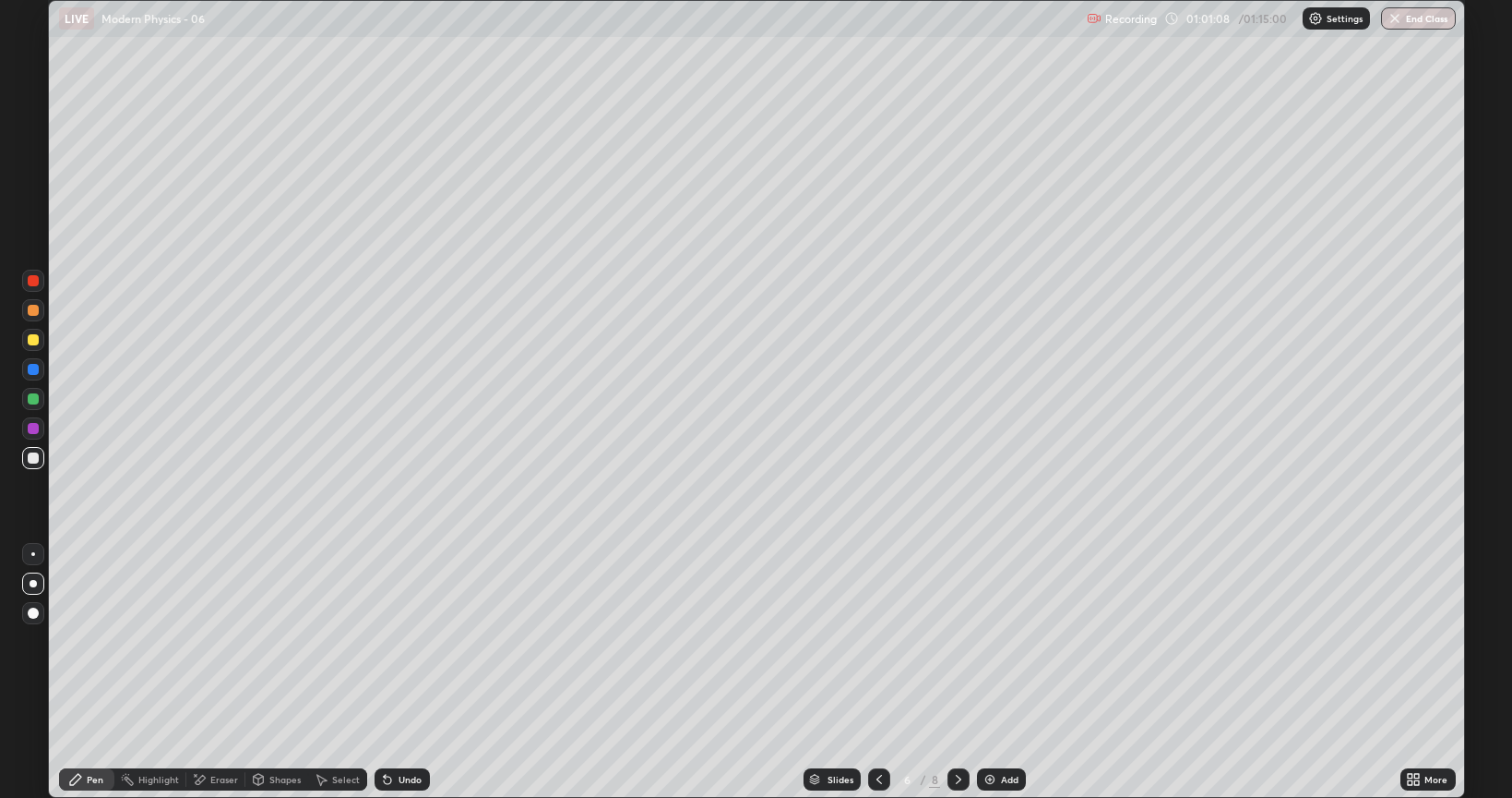
click at [950, 641] on div at bounding box center [959, 779] width 22 height 22
click at [995, 641] on img at bounding box center [989, 779] width 14 height 14
click at [876, 641] on icon at bounding box center [879, 779] width 14 height 14
click at [957, 641] on icon at bounding box center [958, 779] width 14 height 14
click at [885, 641] on icon at bounding box center [879, 779] width 14 height 14
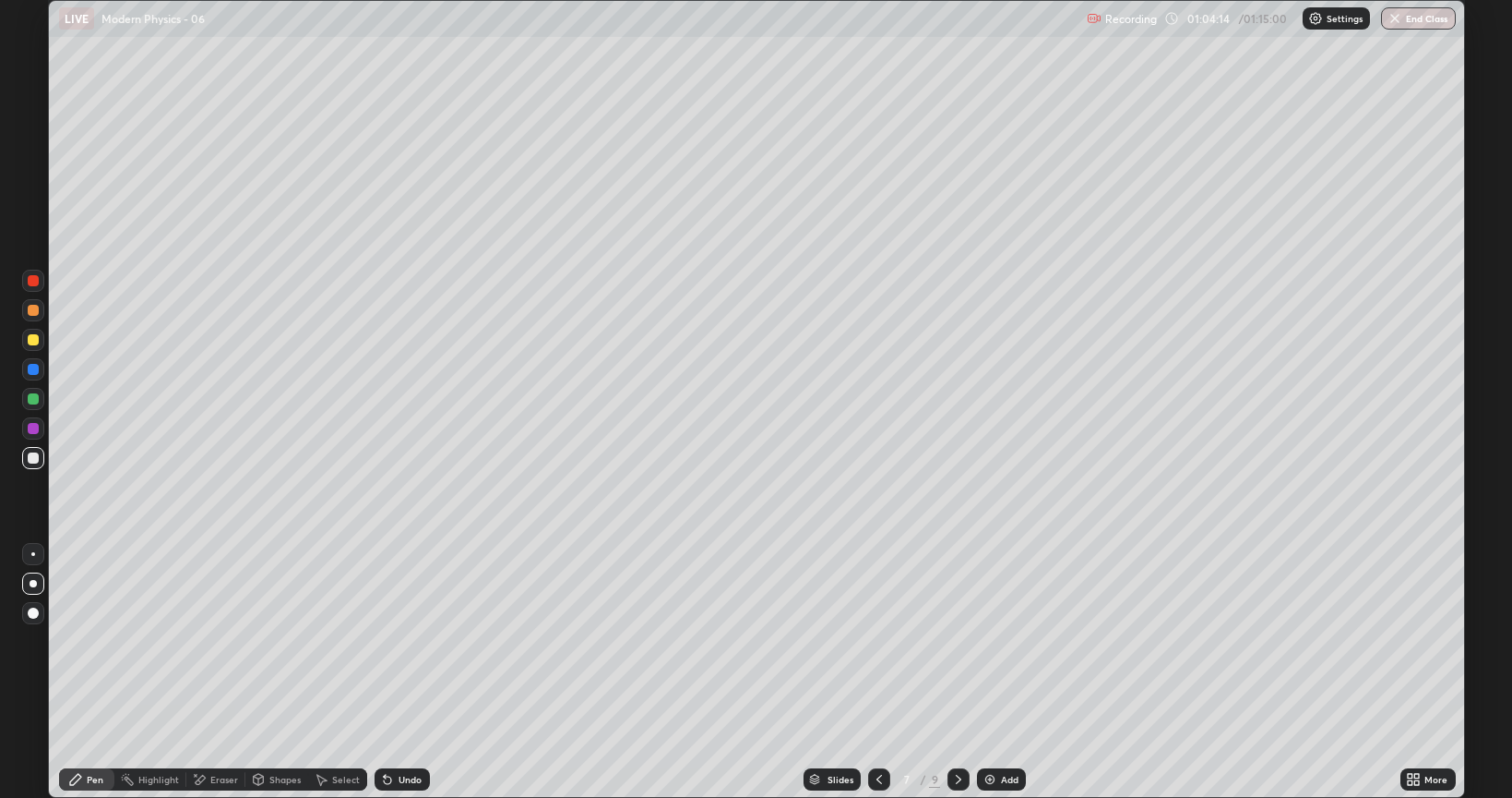
click at [950, 641] on div at bounding box center [959, 779] width 22 height 22
click at [877, 641] on icon at bounding box center [879, 779] width 14 height 14
click at [957, 641] on icon at bounding box center [959, 779] width 6 height 10
click at [877, 641] on icon at bounding box center [879, 779] width 14 height 14
click at [955, 641] on icon at bounding box center [958, 779] width 14 height 14
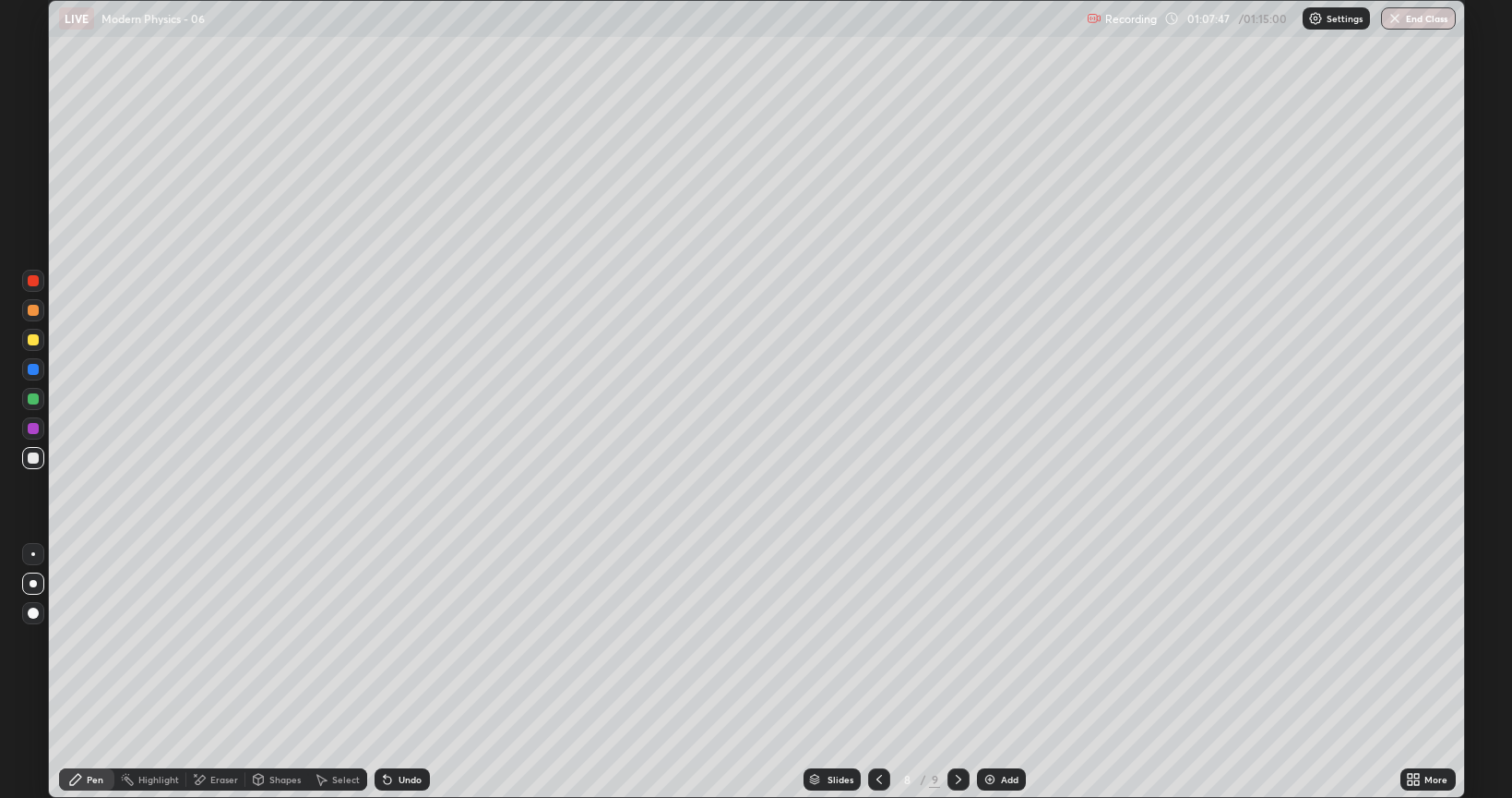
click at [1411, 18] on button "End Class" at bounding box center [1418, 18] width 75 height 22
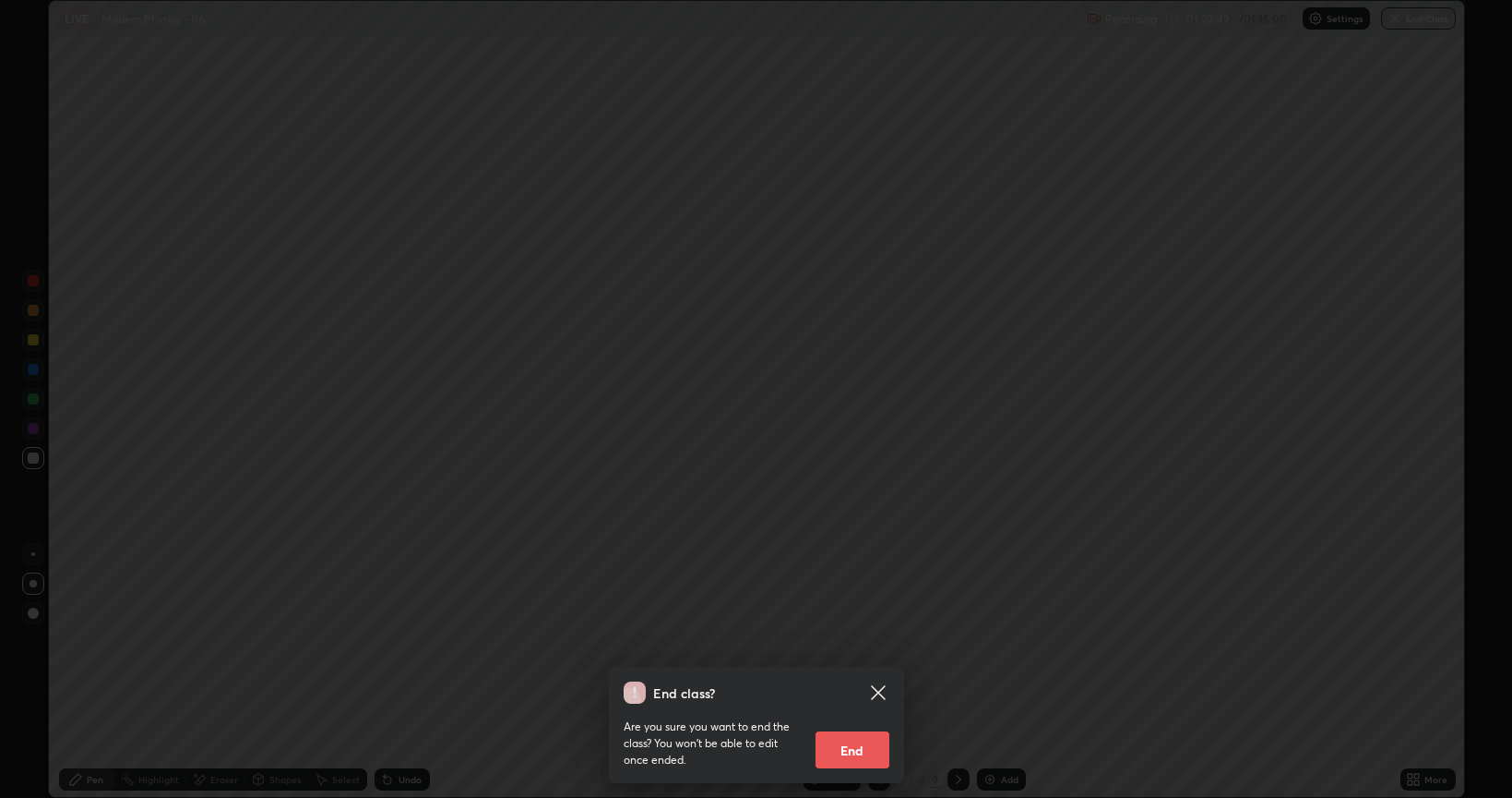
click at [854, 641] on button "End" at bounding box center [852, 749] width 74 height 37
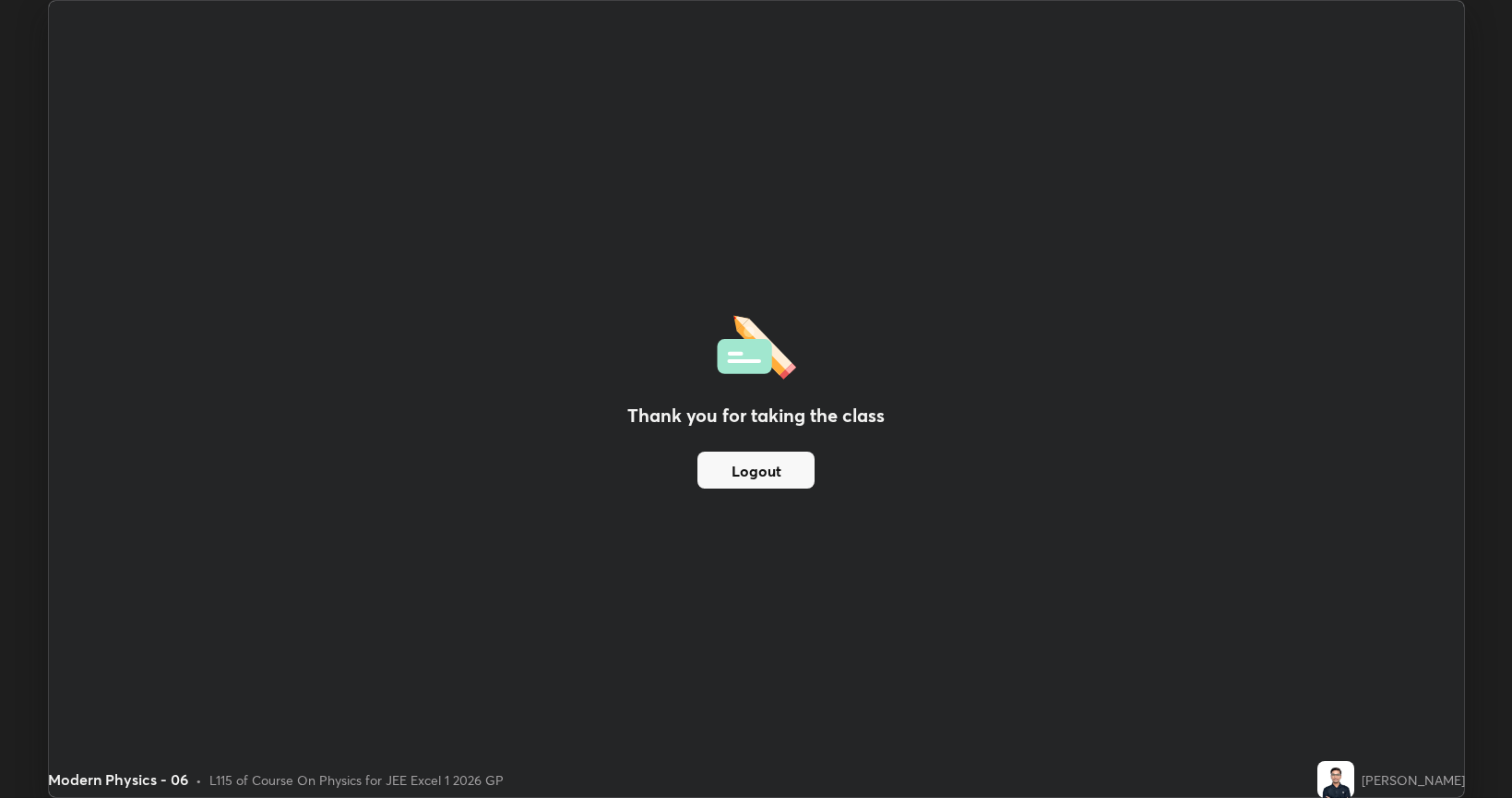
click at [780, 465] on button "Logout" at bounding box center [756, 469] width 117 height 37
